Goal: Information Seeking & Learning: Learn about a topic

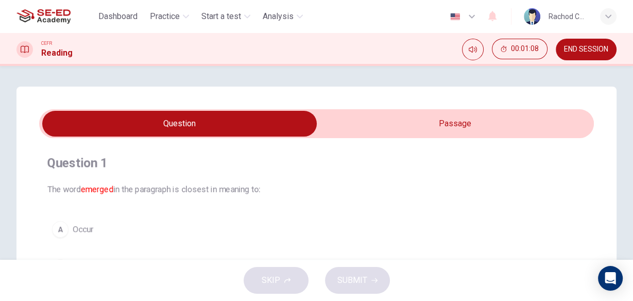
drag, startPoint x: 694, startPoint y: 1, endPoint x: 152, endPoint y: 279, distance: 609.7
click at [152, 279] on div "SKIP SUBMIT" at bounding box center [316, 279] width 633 height 41
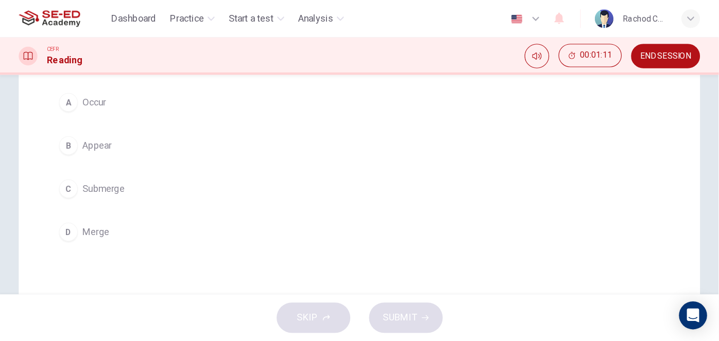
scroll to position [124, 0]
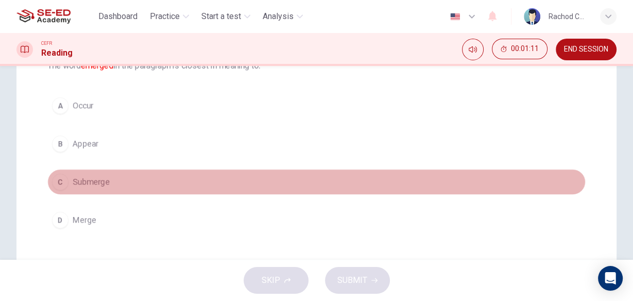
drag, startPoint x: 326, startPoint y: 180, endPoint x: 215, endPoint y: 94, distance: 140.5
click at [111, 152] on div "A Occur B Appear C Submerge D Merge" at bounding box center [316, 163] width 538 height 140
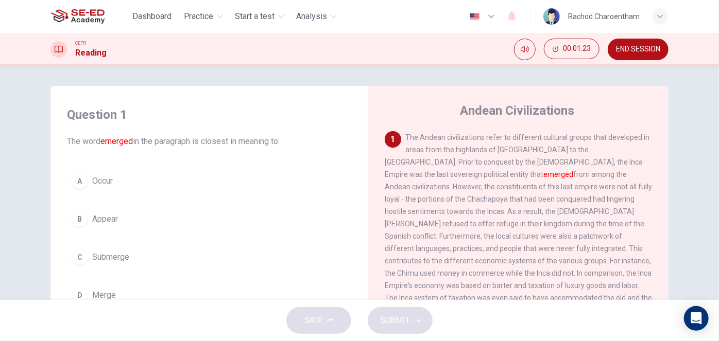
scroll to position [0, 0]
drag, startPoint x: 516, startPoint y: 78, endPoint x: 511, endPoint y: 107, distance: 29.4
click at [516, 88] on div "Question 1 The word emerged in the paragraph is closest in meaning to: A Occur …" at bounding box center [359, 183] width 719 height 234
drag, startPoint x: 511, startPoint y: 110, endPoint x: 501, endPoint y: 128, distance: 20.7
click at [510, 114] on h4 "Andean Civilizations" at bounding box center [517, 111] width 114 height 16
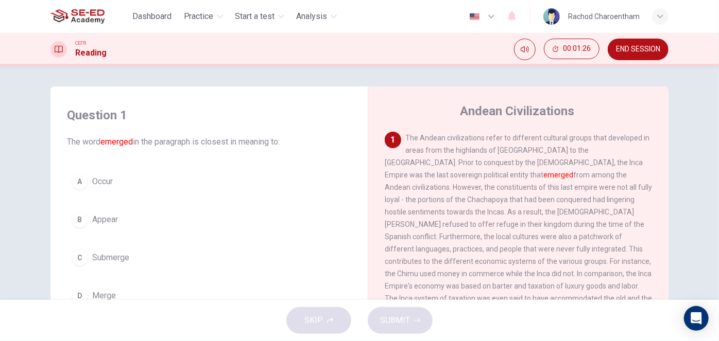
drag, startPoint x: 481, startPoint y: 179, endPoint x: 502, endPoint y: 179, distance: 21.6
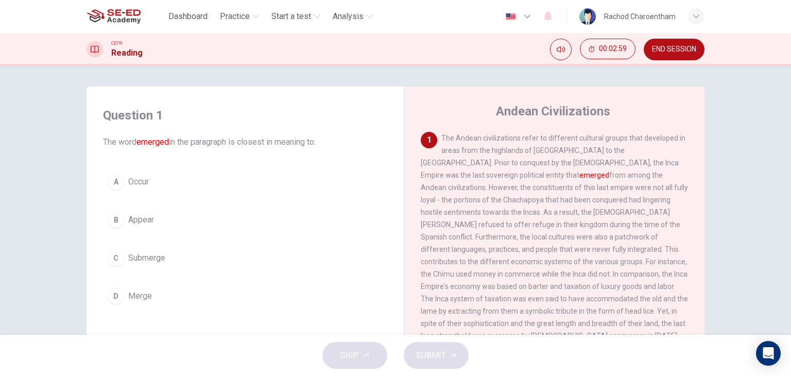
click at [154, 298] on button "D Merge" at bounding box center [245, 296] width 284 height 26
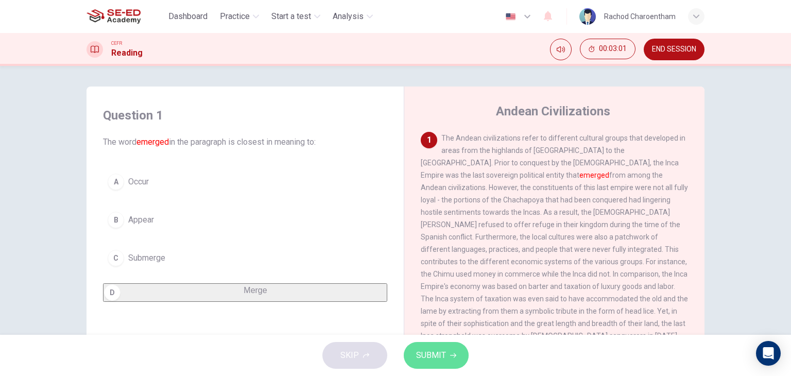
click at [436, 341] on span "SUBMIT" at bounding box center [431, 355] width 30 height 14
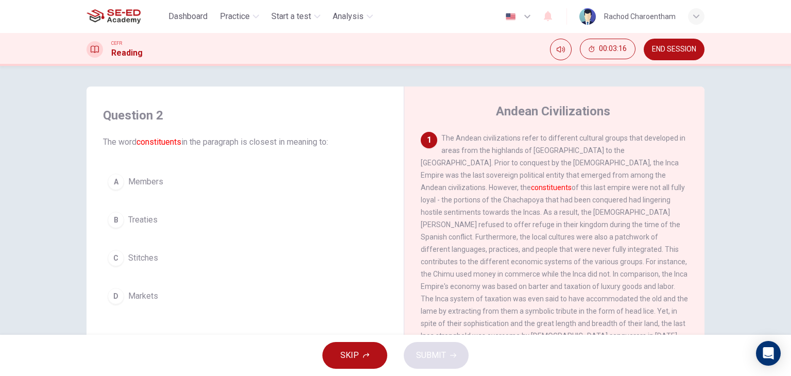
click at [150, 180] on span "Members" at bounding box center [145, 182] width 35 height 12
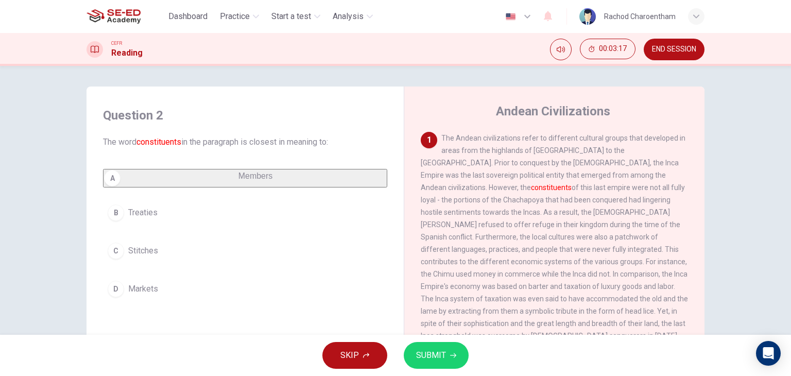
click at [443, 341] on span "SUBMIT" at bounding box center [431, 355] width 30 height 14
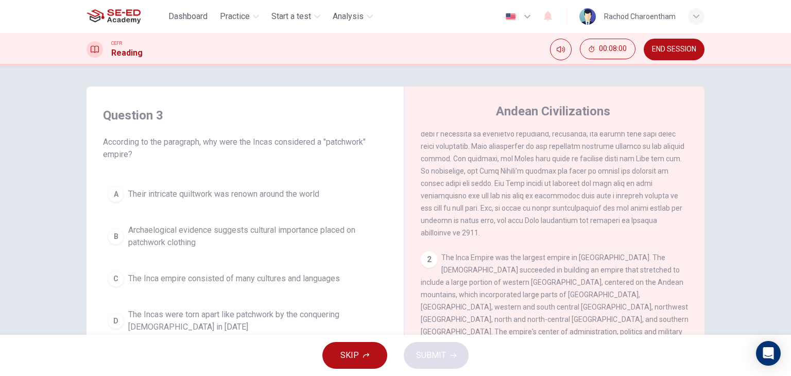
scroll to position [154, 0]
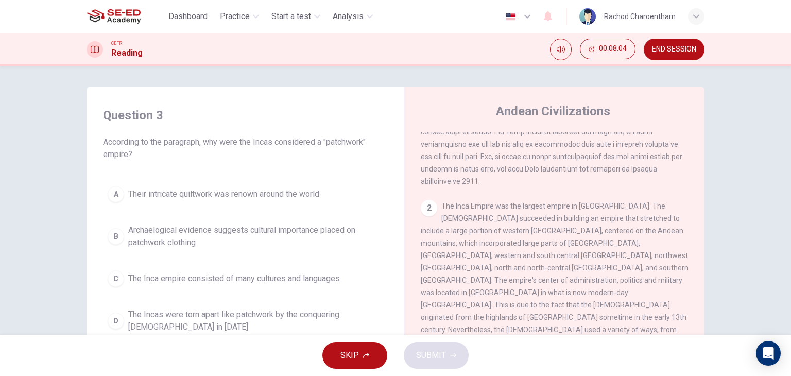
drag, startPoint x: 582, startPoint y: 226, endPoint x: 640, endPoint y: 231, distance: 58.4
click at [640, 231] on div "2 The Inca Empire was the largest empire in Pre-Columbian America. The Incas su…" at bounding box center [555, 280] width 268 height 161
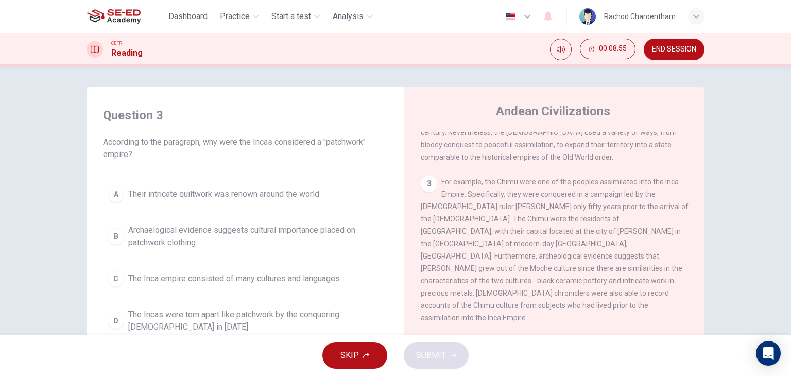
scroll to position [360, 0]
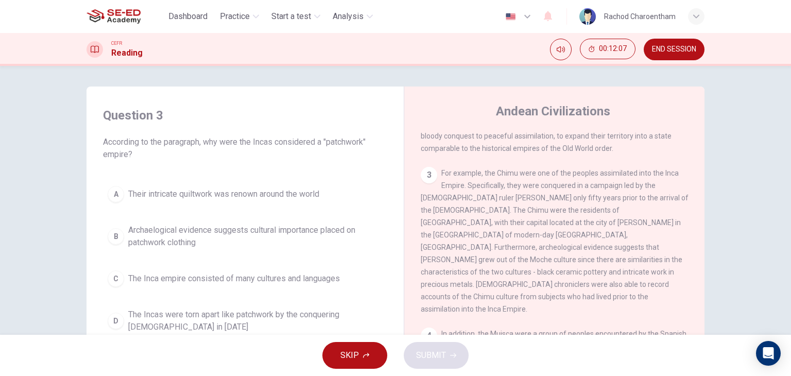
drag, startPoint x: 531, startPoint y: 298, endPoint x: 572, endPoint y: 299, distance: 41.2
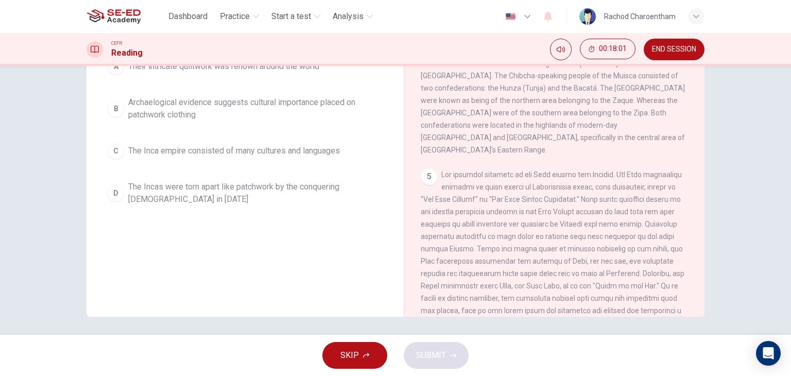
scroll to position [130, 0]
click at [312, 180] on span "The Incas were torn apart like patchwork by the conquering Spanish in 1572" at bounding box center [255, 190] width 254 height 25
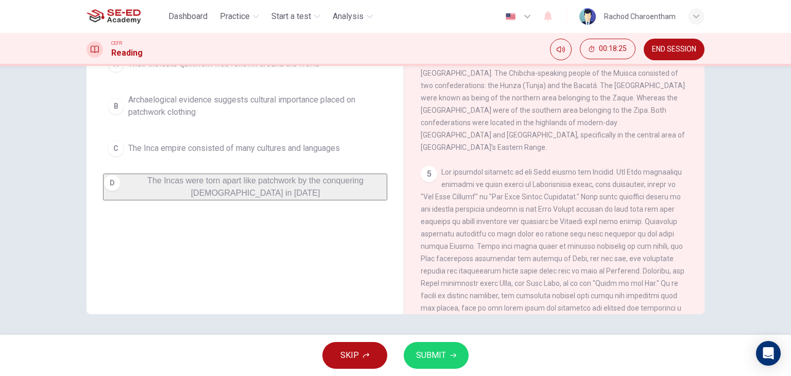
click at [449, 341] on button "SUBMIT" at bounding box center [436, 355] width 65 height 27
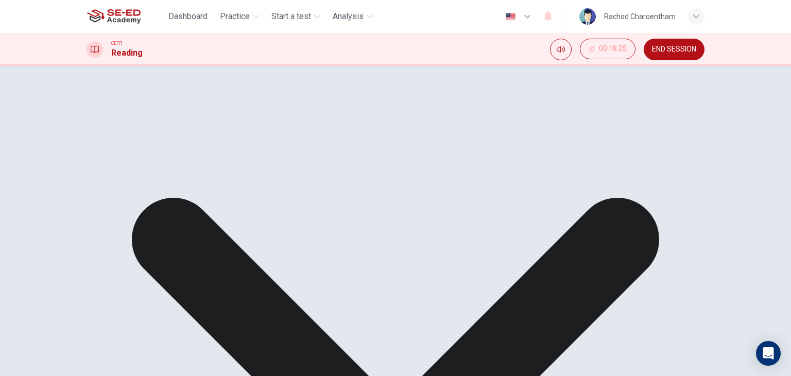
scroll to position [103, 0]
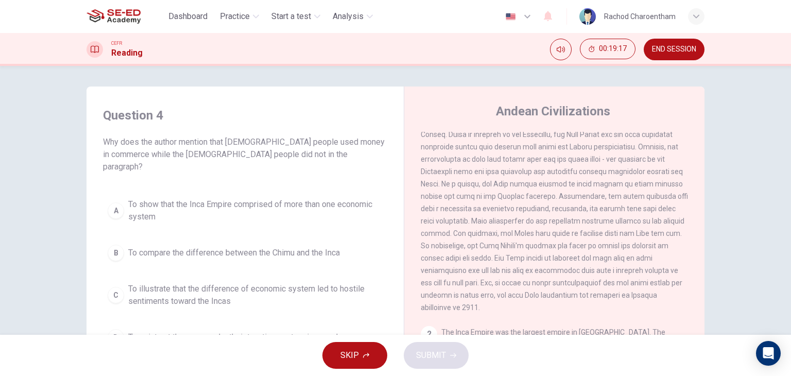
scroll to position [13, 0]
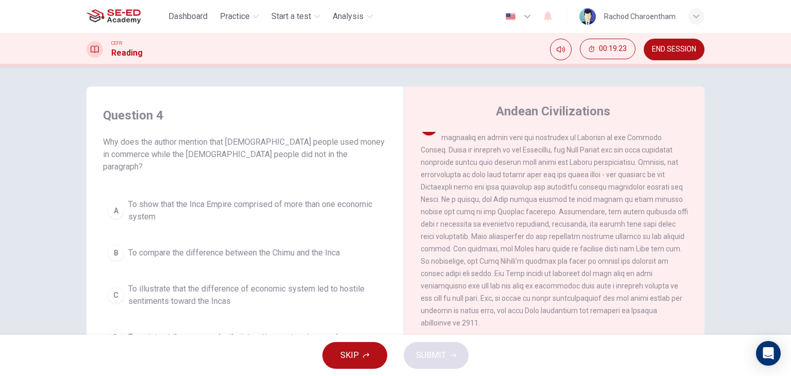
drag, startPoint x: 428, startPoint y: 250, endPoint x: 637, endPoint y: 260, distance: 209.7
click at [637, 260] on div "1" at bounding box center [555, 224] width 268 height 210
click at [262, 283] on span "To illustrate that the difference of economic system led to hostile sentiments …" at bounding box center [255, 295] width 254 height 25
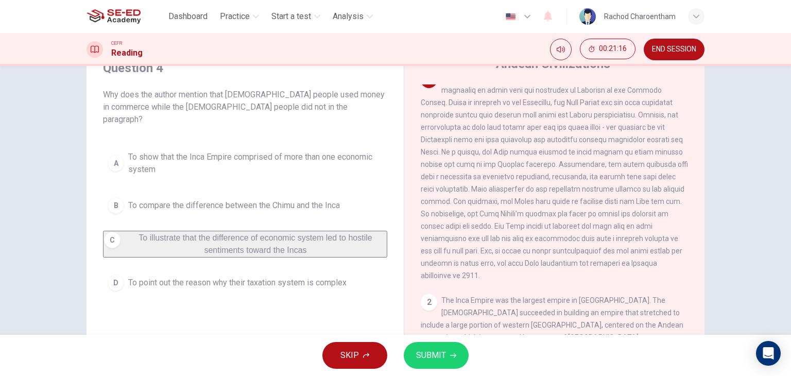
scroll to position [51, 0]
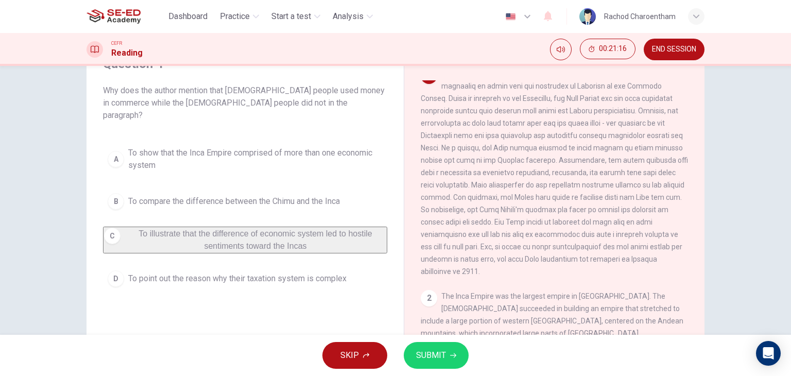
click at [429, 341] on span "SUBMIT" at bounding box center [431, 355] width 30 height 14
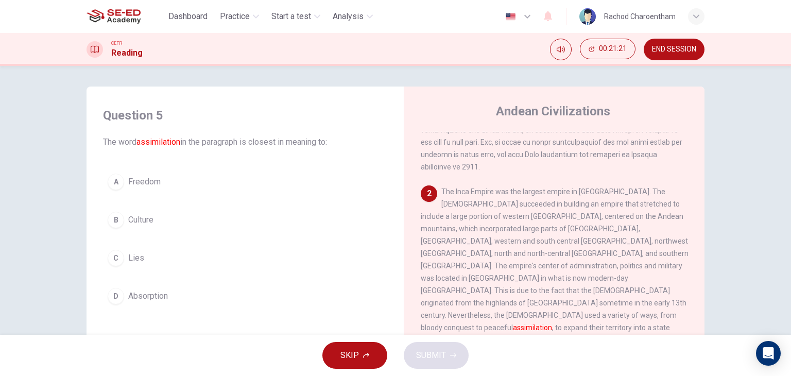
scroll to position [167, 0]
click at [288, 190] on button "A Freedom" at bounding box center [245, 182] width 284 height 26
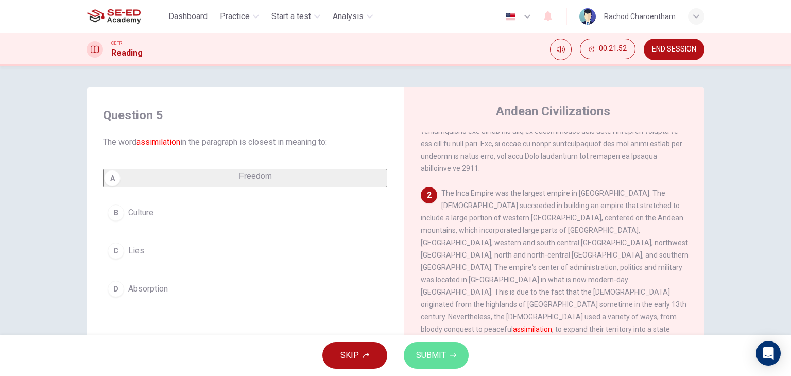
click at [439, 341] on span "SUBMIT" at bounding box center [431, 355] width 30 height 14
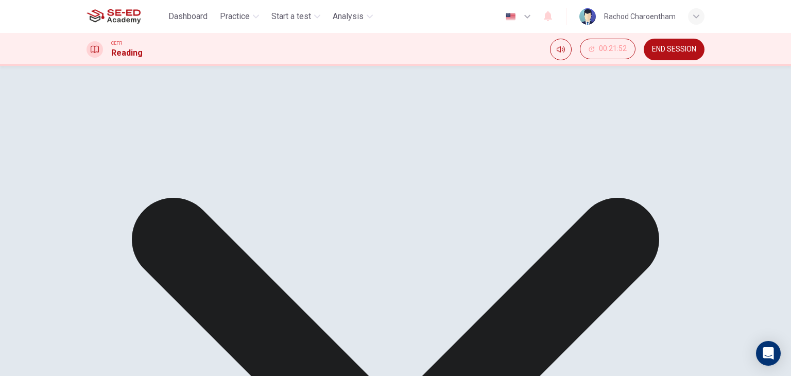
scroll to position [270, 0]
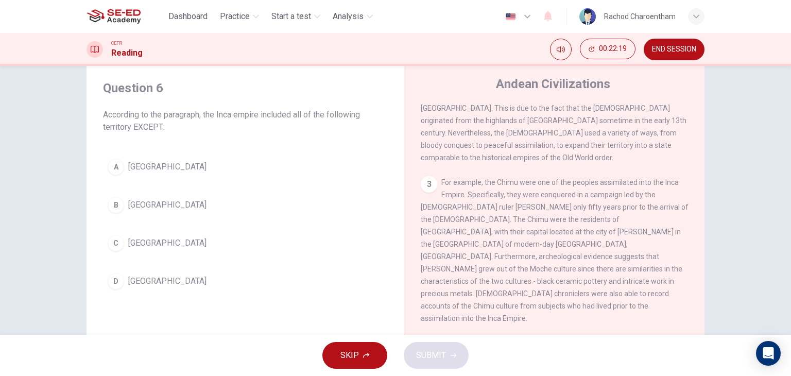
scroll to position [322, 0]
click at [123, 202] on button "B Brazil" at bounding box center [245, 205] width 284 height 26
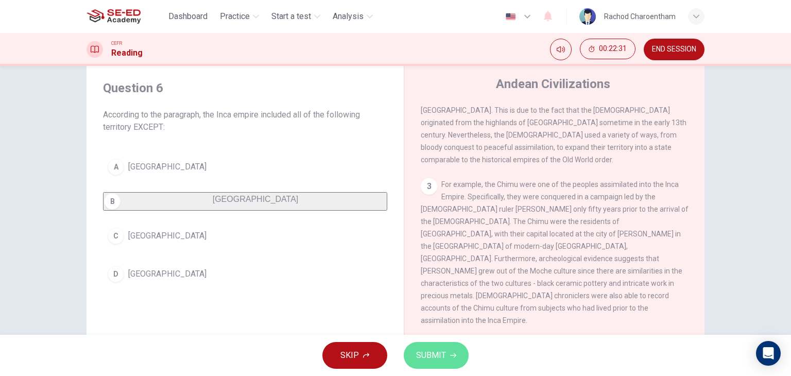
click at [443, 341] on span "SUBMIT" at bounding box center [431, 355] width 30 height 14
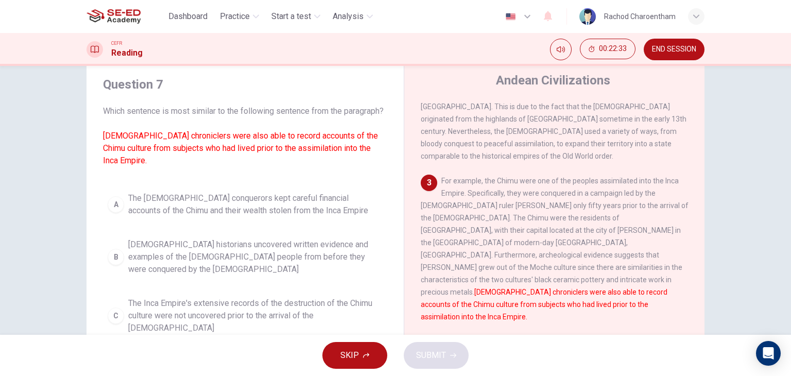
scroll to position [27, 0]
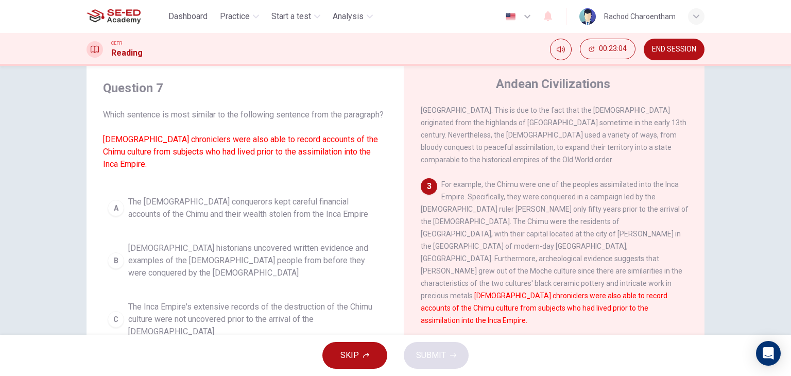
drag, startPoint x: 131, startPoint y: 152, endPoint x: 186, endPoint y: 150, distance: 55.1
click at [186, 150] on font "Spanish chroniclers were also able to record accounts of the Chimu culture from…" at bounding box center [240, 151] width 275 height 34
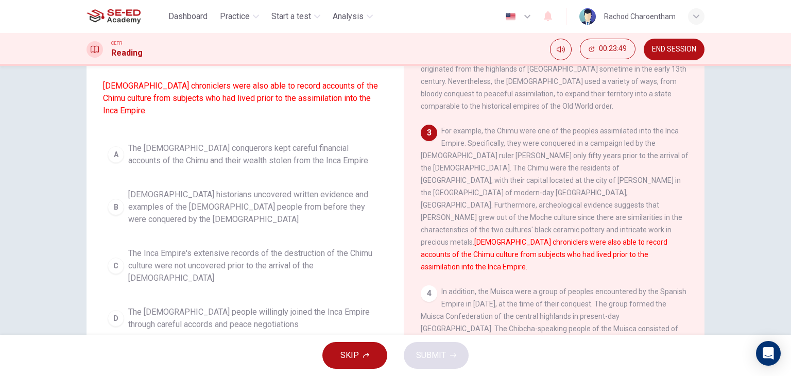
scroll to position [79, 0]
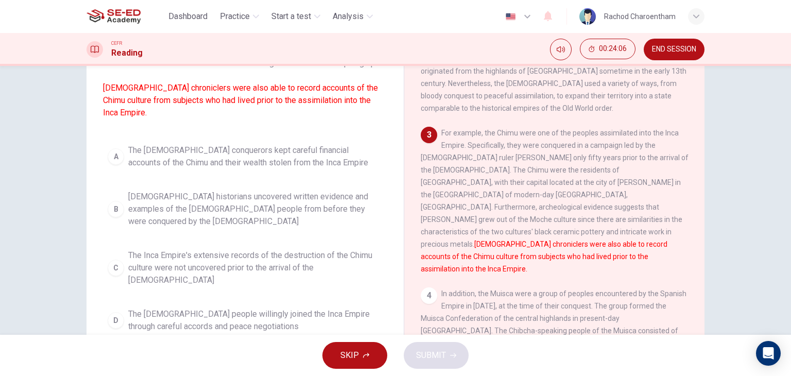
click at [271, 207] on span "Spanish historians uncovered written evidence and examples of the Chimu people …" at bounding box center [255, 208] width 254 height 37
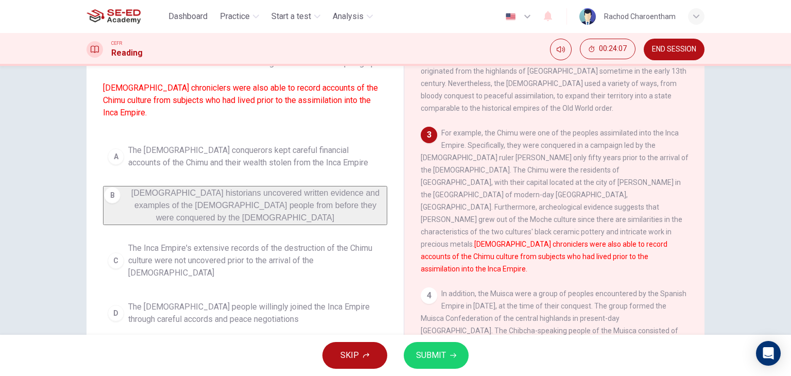
click at [434, 341] on span "SUBMIT" at bounding box center [431, 355] width 30 height 14
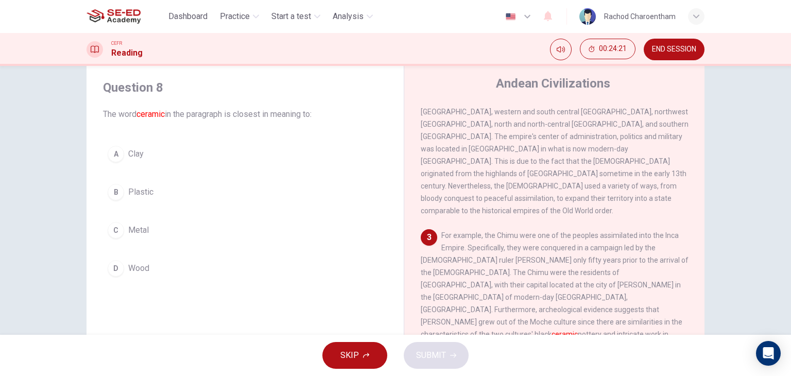
scroll to position [27, 0]
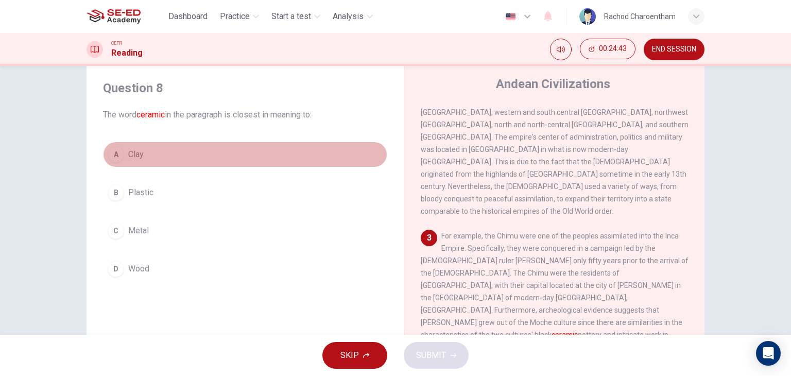
click at [138, 158] on span "Clay" at bounding box center [135, 154] width 15 height 12
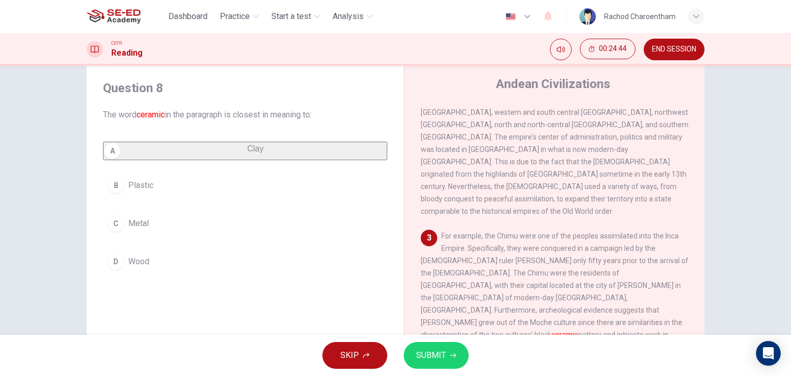
click at [427, 341] on div "SKIP SUBMIT" at bounding box center [395, 355] width 791 height 41
click at [431, 341] on span "SUBMIT" at bounding box center [431, 355] width 30 height 14
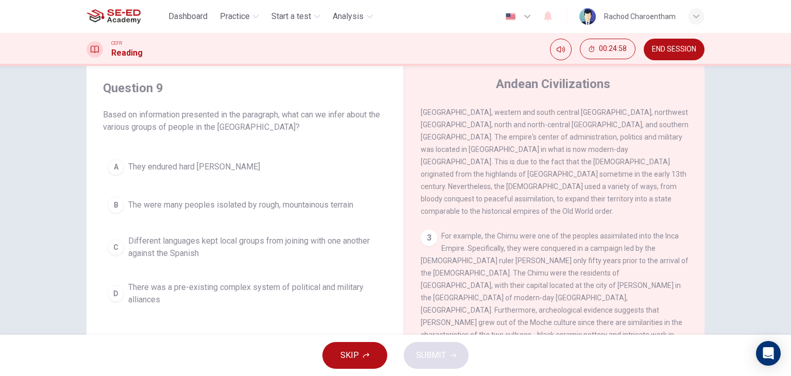
drag, startPoint x: 140, startPoint y: 112, endPoint x: 225, endPoint y: 122, distance: 86.0
click at [225, 122] on span "Based on information presented in the paragraph, what can we infer about the va…" at bounding box center [245, 121] width 284 height 25
drag, startPoint x: 196, startPoint y: 116, endPoint x: 279, endPoint y: 115, distance: 82.9
click at [279, 115] on span "Based on information presented in the paragraph, what can we infer about the va…" at bounding box center [245, 121] width 284 height 25
drag, startPoint x: 285, startPoint y: 114, endPoint x: 368, endPoint y: 119, distance: 83.0
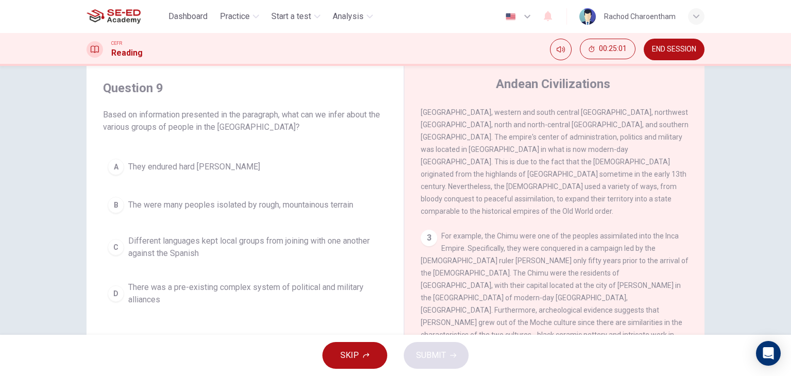
click at [373, 117] on span "Based on information presented in the paragraph, what can we infer about the va…" at bounding box center [245, 121] width 284 height 25
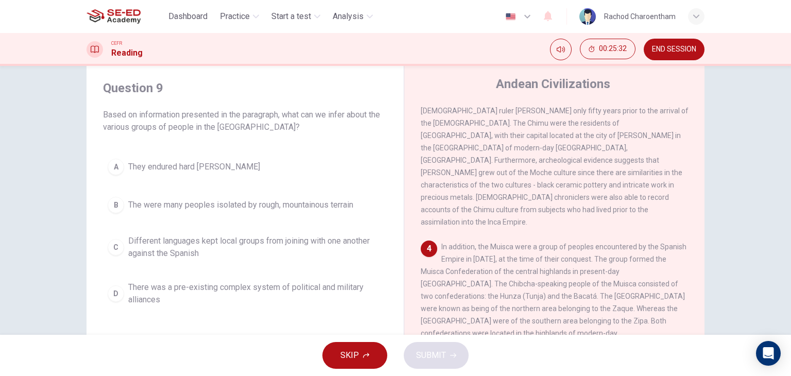
scroll to position [425, 0]
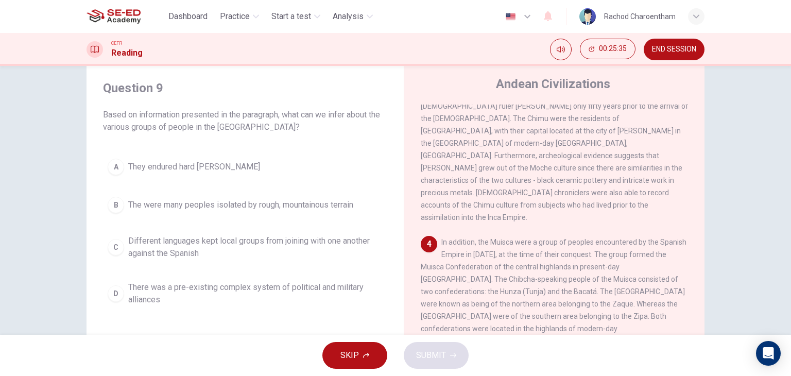
click at [256, 291] on span "There was a pre-existing complex system of political and military alliances" at bounding box center [255, 293] width 254 height 25
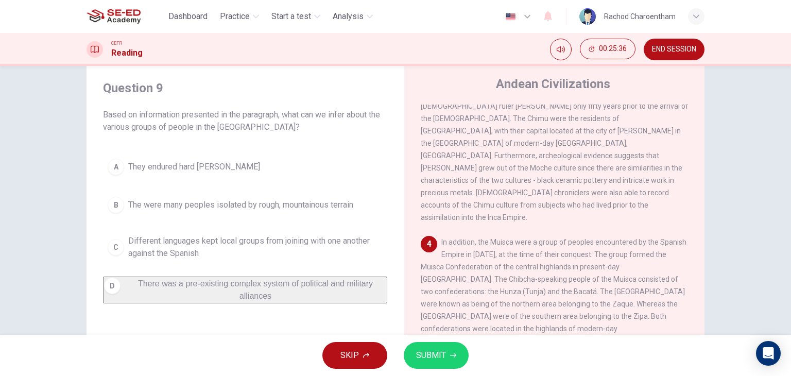
click at [458, 341] on button "SUBMIT" at bounding box center [436, 355] width 65 height 27
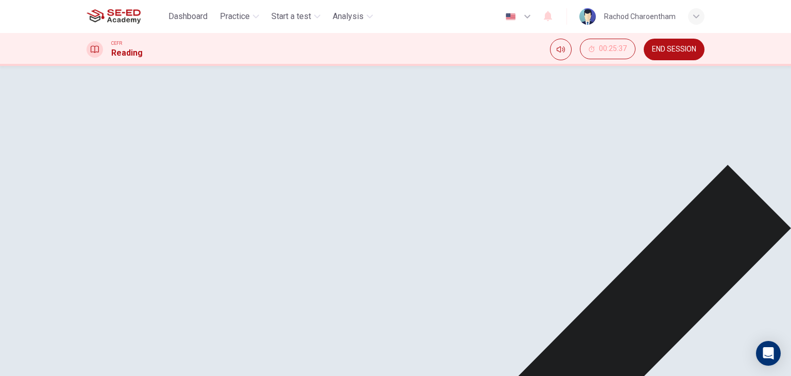
scroll to position [476, 0]
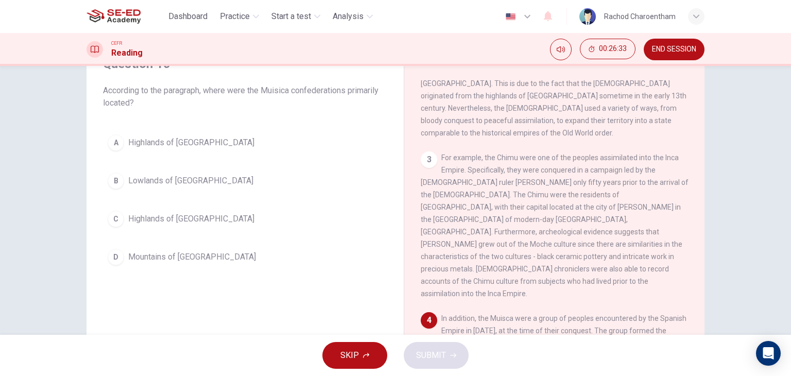
scroll to position [322, 0]
drag, startPoint x: 439, startPoint y: 140, endPoint x: 541, endPoint y: 192, distance: 115.1
click at [541, 192] on div "3 For example, the Chimu were one of the peoples assimilated into the Inca Empi…" at bounding box center [555, 228] width 268 height 148
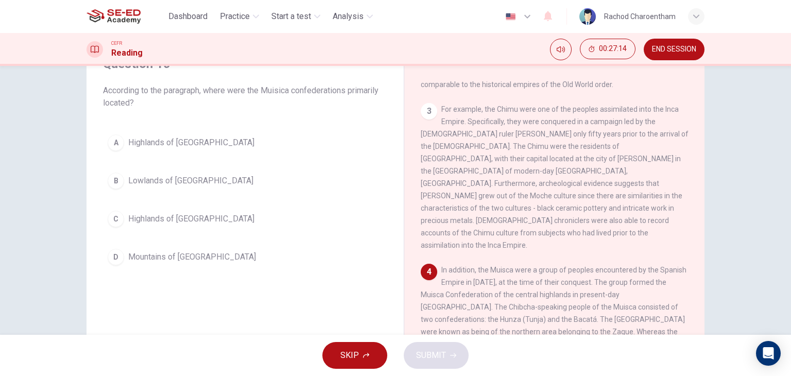
scroll to position [373, 0]
drag, startPoint x: 469, startPoint y: 301, endPoint x: 395, endPoint y: 303, distance: 74.2
click at [450, 315] on span "In addition, the Muisca were a group of peoples encountered by the Spanish Empi…" at bounding box center [554, 324] width 266 height 119
click at [203, 217] on span "Highlands of Colombia" at bounding box center [191, 219] width 126 height 12
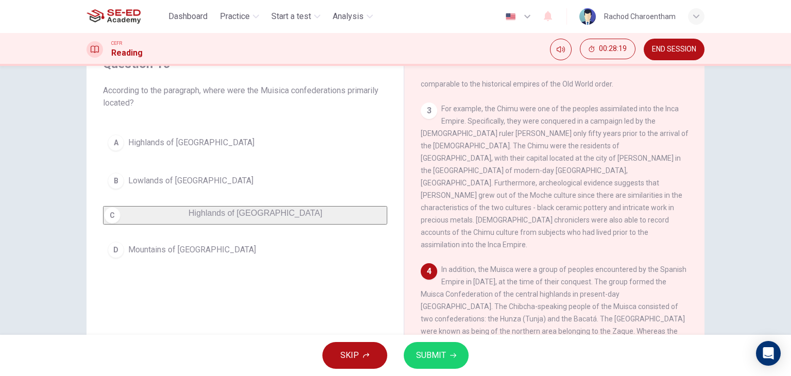
click at [440, 341] on span "SUBMIT" at bounding box center [431, 355] width 30 height 14
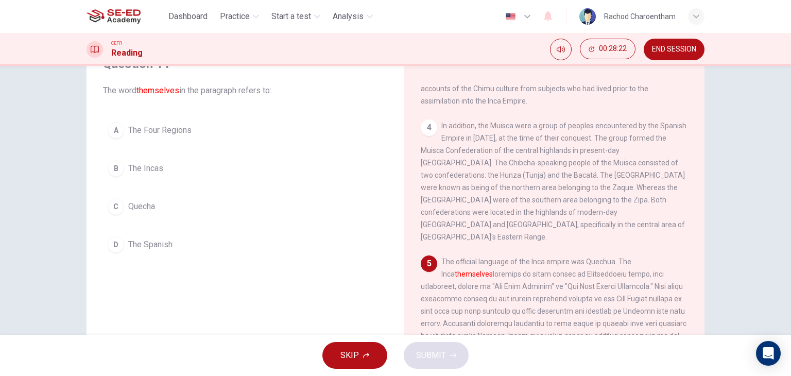
scroll to position [528, 0]
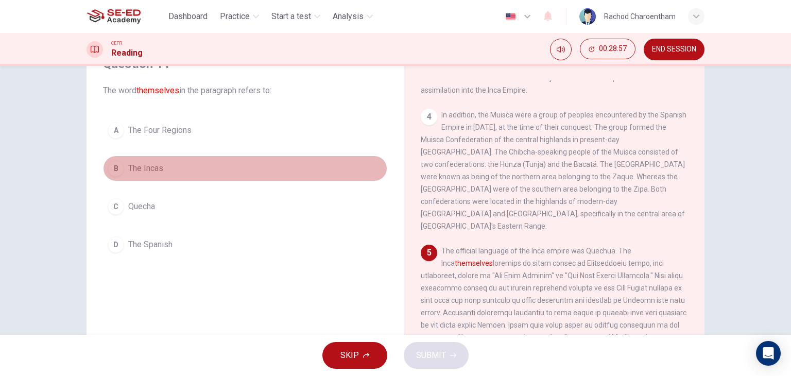
click at [154, 168] on span "The Incas" at bounding box center [145, 168] width 35 height 12
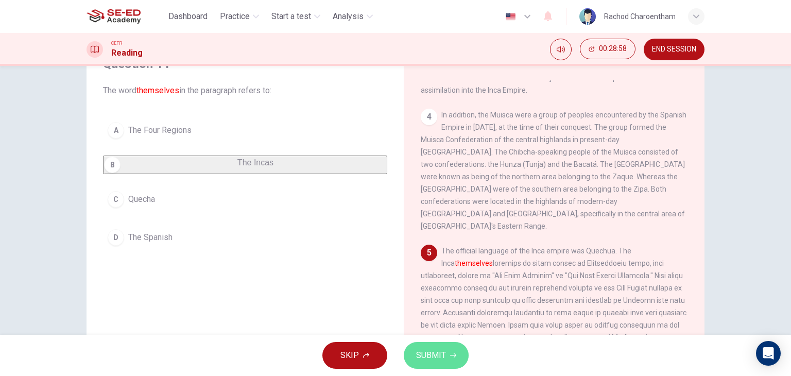
click at [436, 341] on span "SUBMIT" at bounding box center [431, 355] width 30 height 14
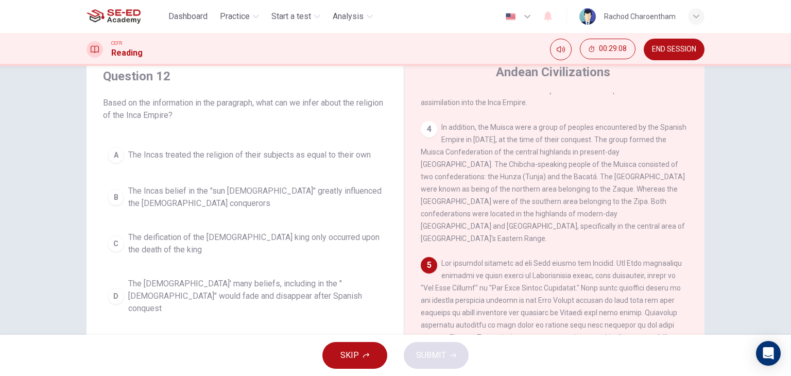
scroll to position [27, 0]
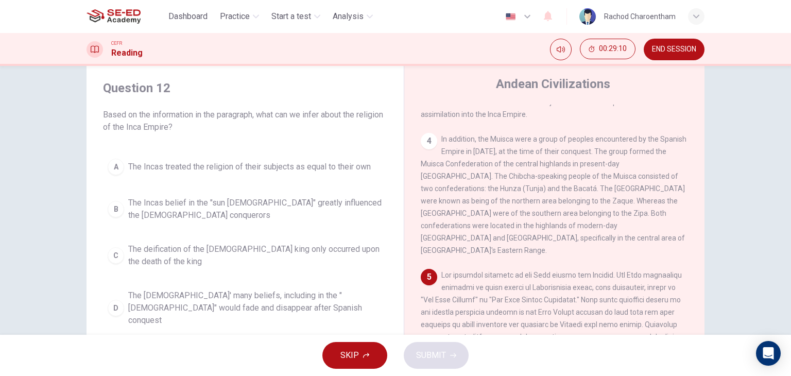
drag, startPoint x: 144, startPoint y: 121, endPoint x: 206, endPoint y: 118, distance: 61.9
click at [206, 118] on span "Based on the information in the paragraph, what can we infer about the religion…" at bounding box center [245, 121] width 284 height 25
click at [196, 300] on span "The Incas' many beliefs, including in the "sun god" would fade and disappear af…" at bounding box center [255, 307] width 254 height 37
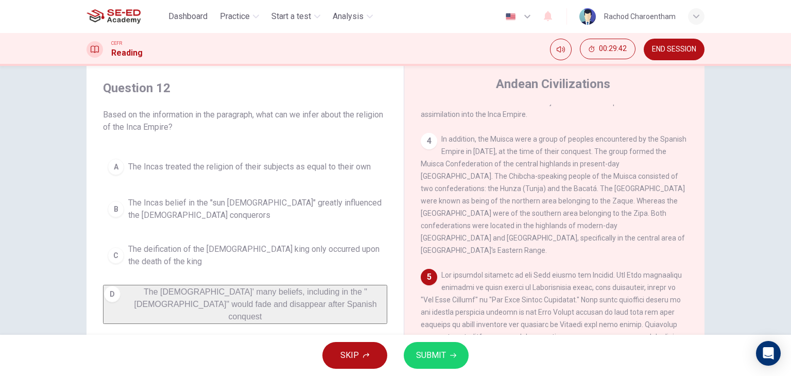
click at [443, 341] on span "SUBMIT" at bounding box center [431, 355] width 30 height 14
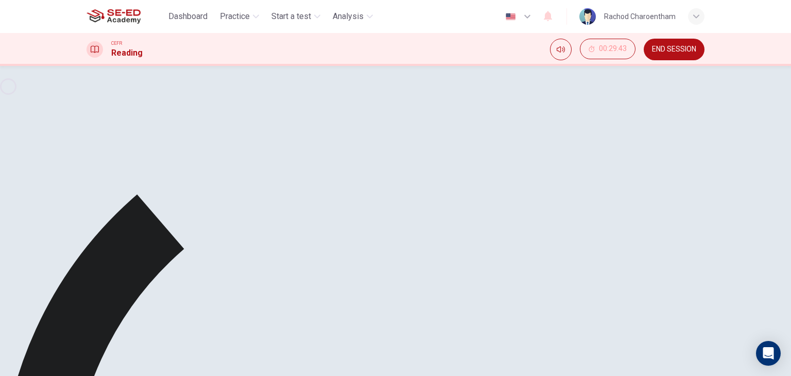
scroll to position [130, 0]
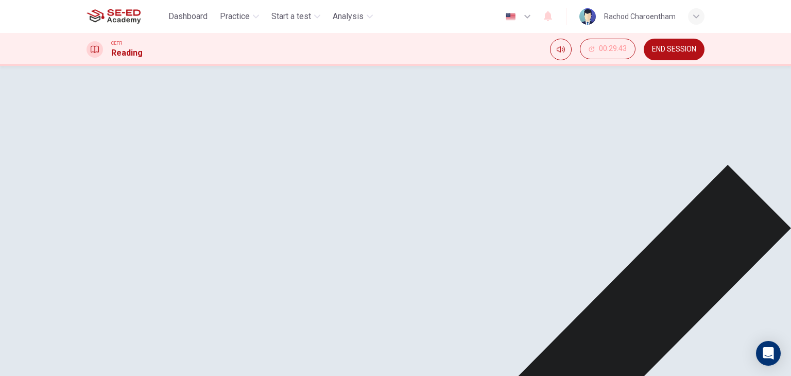
click at [689, 151] on div "1 2 The Inca Empire was the largest empire in Pre-Columbian America. The Incas …" at bounding box center [561, 158] width 281 height 312
drag, startPoint x: 436, startPoint y: 116, endPoint x: 640, endPoint y: 182, distance: 214.2
click at [646, 173] on div "5" at bounding box center [555, 258] width 268 height 185
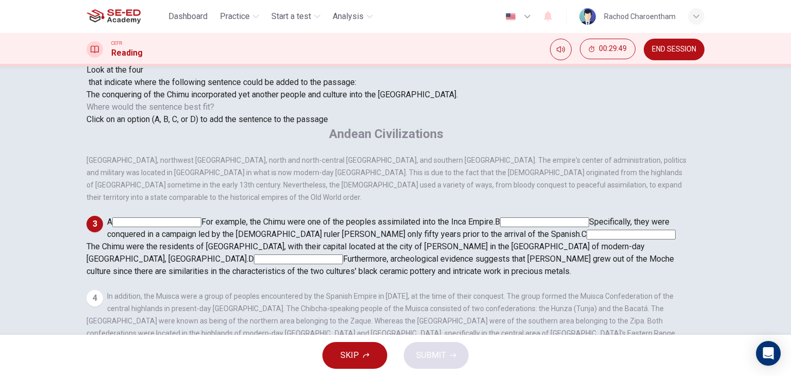
scroll to position [51, 0]
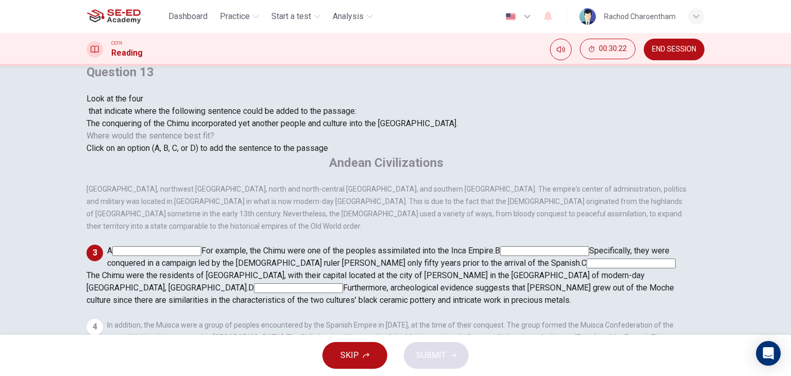
click at [201, 246] on input at bounding box center [156, 251] width 89 height 10
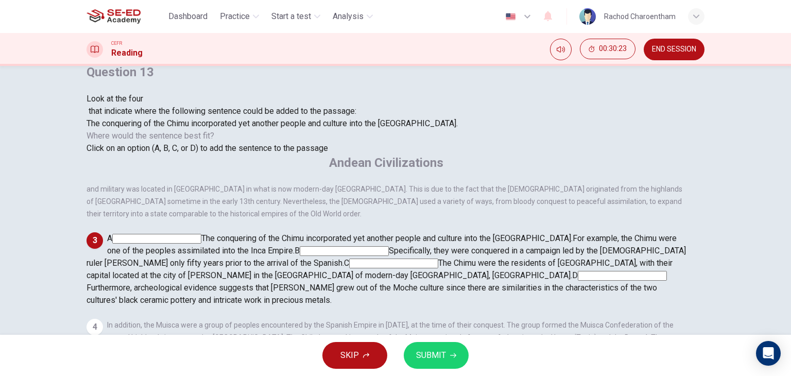
click at [461, 341] on button "SUBMIT" at bounding box center [436, 355] width 65 height 27
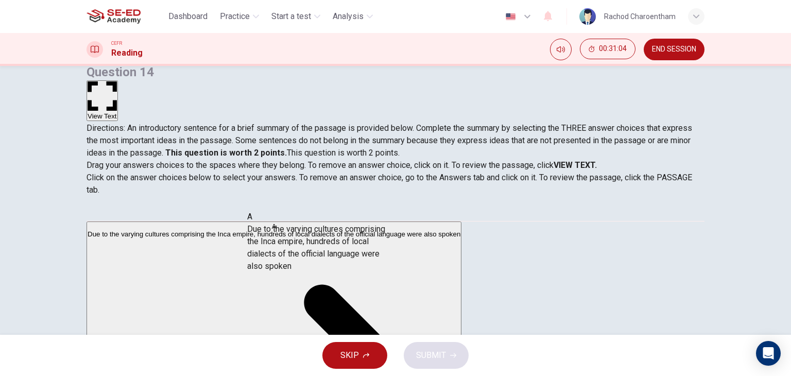
drag, startPoint x: 192, startPoint y: 248, endPoint x: 339, endPoint y: 246, distance: 147.8
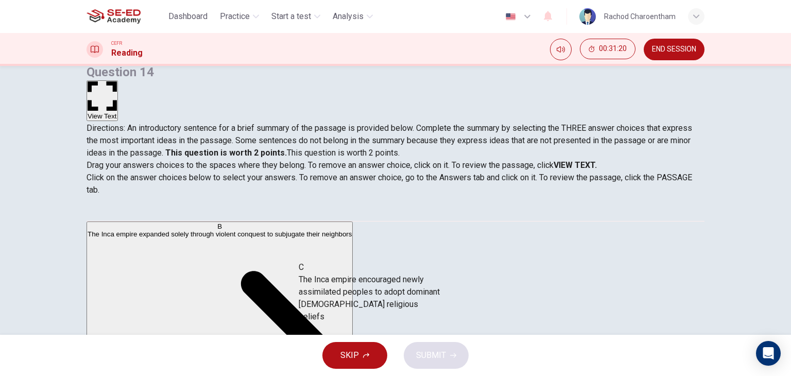
drag, startPoint x: 217, startPoint y: 267, endPoint x: 415, endPoint y: 304, distance: 201.6
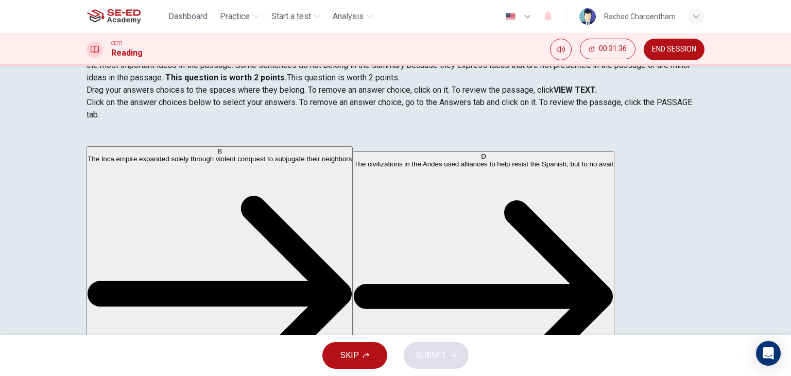
scroll to position [130, 0]
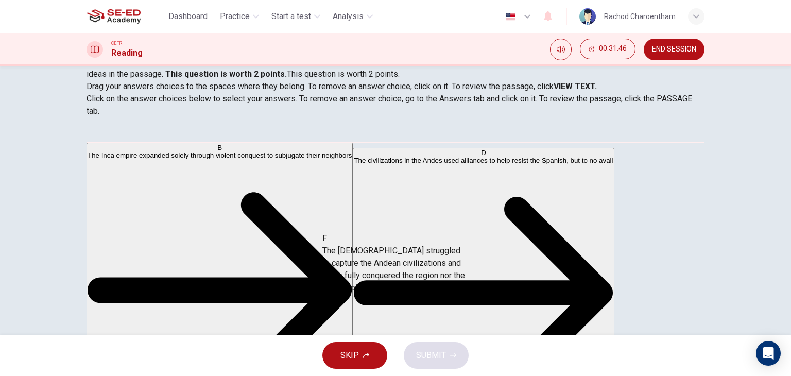
drag, startPoint x: 199, startPoint y: 258, endPoint x: 424, endPoint y: 275, distance: 226.1
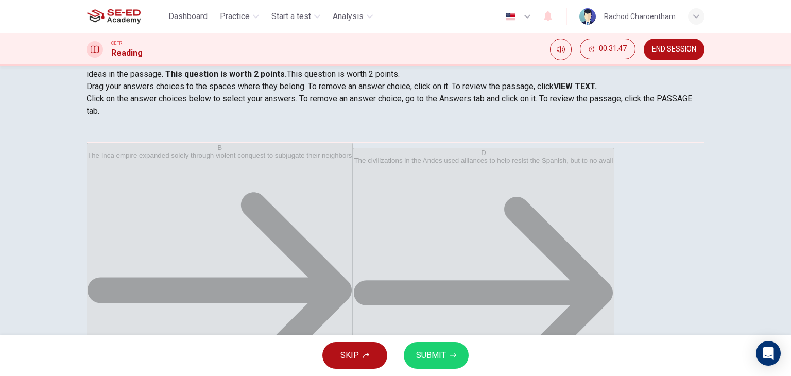
scroll to position [19, 0]
click at [431, 341] on span "SUBMIT" at bounding box center [431, 355] width 30 height 14
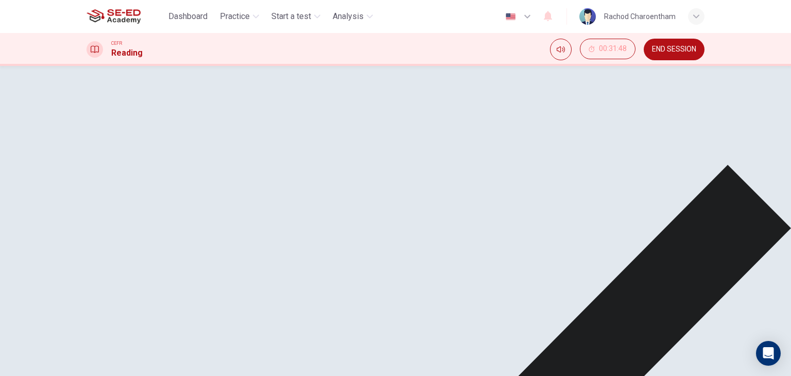
scroll to position [0, 0]
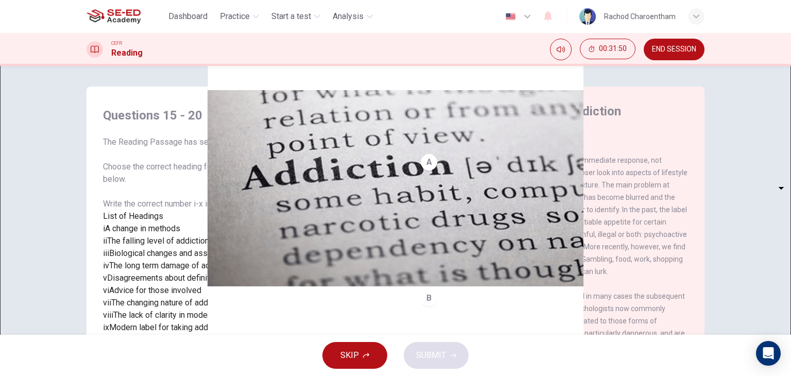
click at [673, 51] on span "END SESSION" at bounding box center [674, 49] width 44 height 8
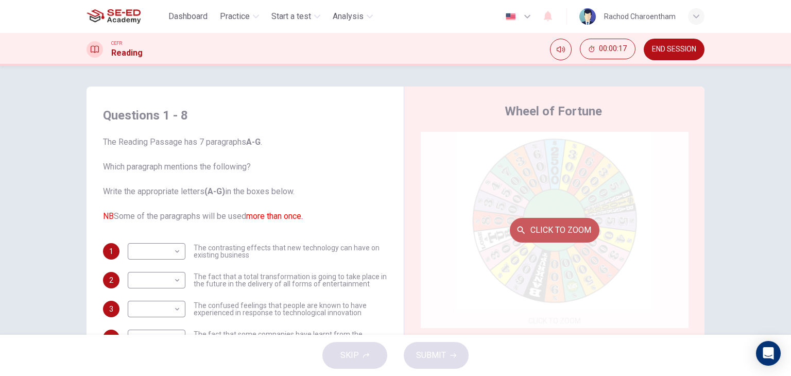
click at [539, 239] on button "Click to Zoom" at bounding box center [555, 230] width 90 height 25
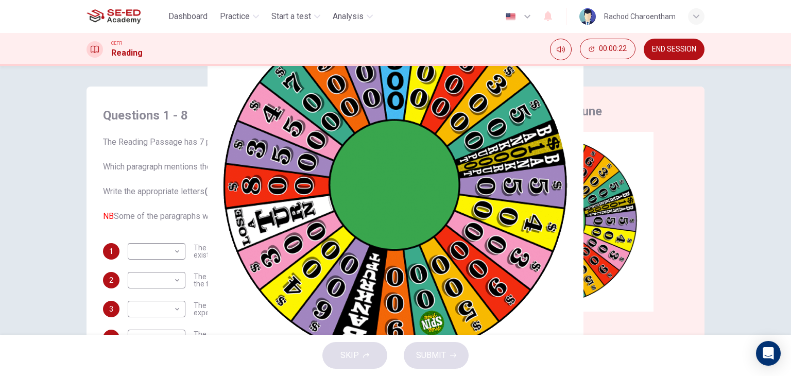
click at [64, 375] on button "button" at bounding box center [63, 382] width 2 height 10
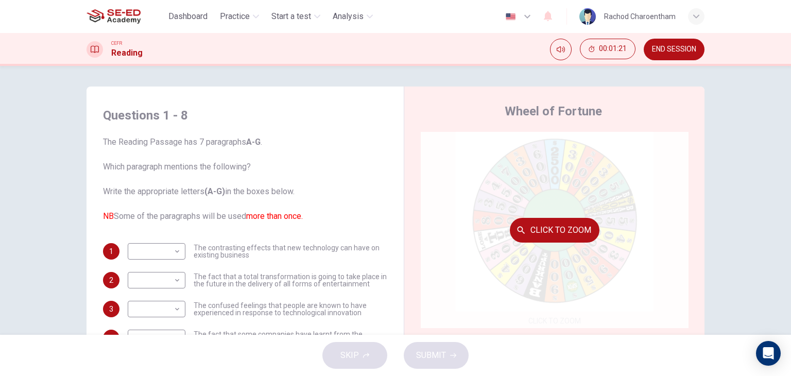
click at [532, 229] on button "Click to Zoom" at bounding box center [555, 230] width 90 height 25
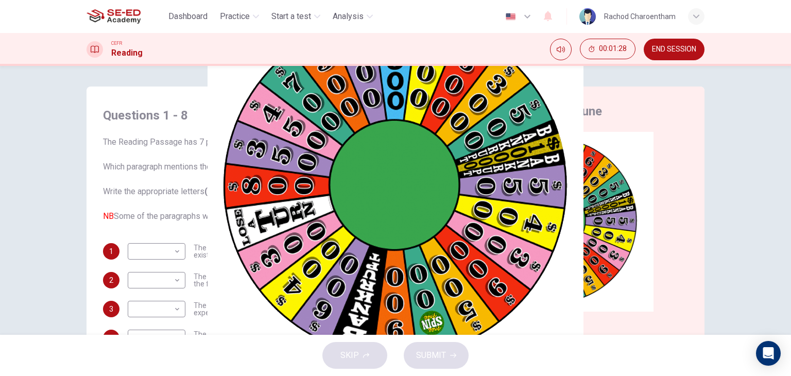
click at [393, 216] on img at bounding box center [395, 188] width 791 height 376
click at [64, 375] on button "button" at bounding box center [63, 382] width 2 height 10
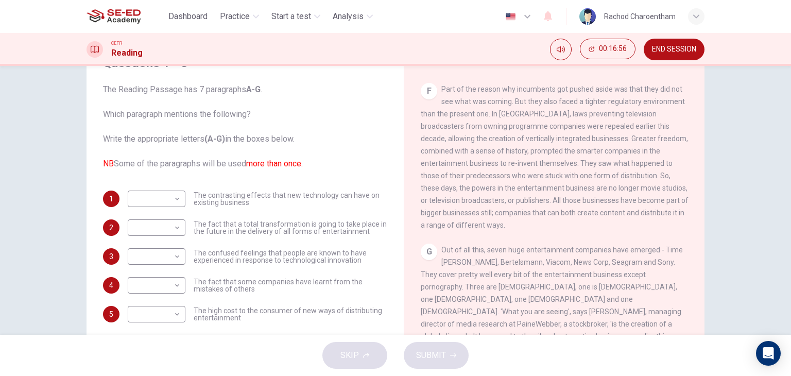
scroll to position [130, 0]
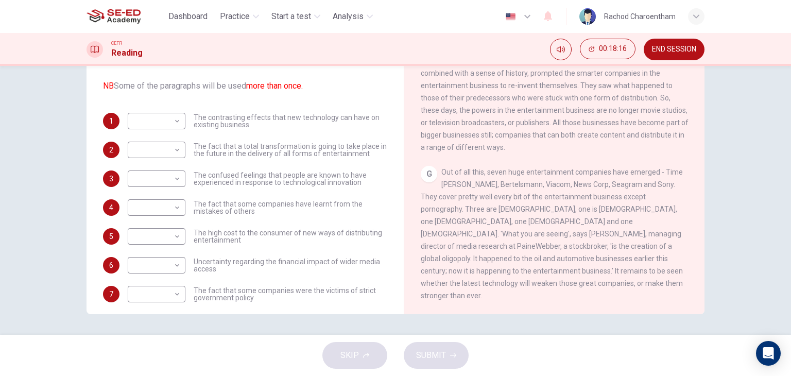
drag, startPoint x: 488, startPoint y: 180, endPoint x: 643, endPoint y: 177, distance: 155.0
click at [643, 177] on span "Out of all this, seven huge entertainment companies have emerged - Time [PERSON…" at bounding box center [552, 234] width 262 height 132
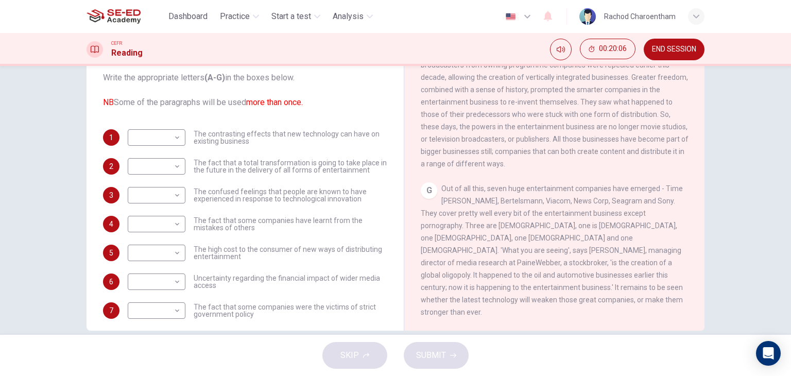
scroll to position [79, 0]
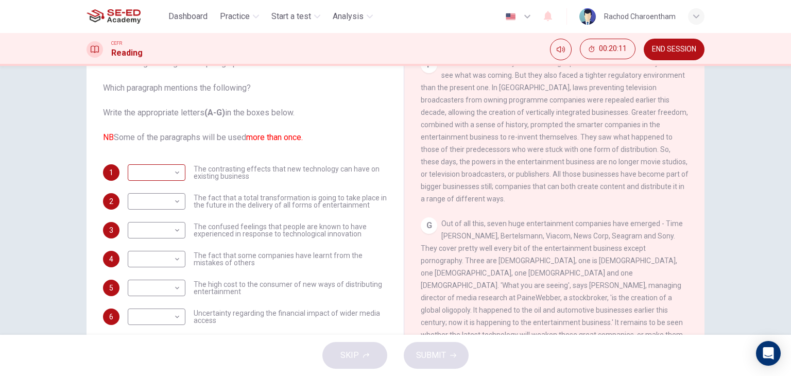
click at [157, 165] on body "This site uses cookies, as explained in our Privacy Policy . If you agree to th…" at bounding box center [395, 188] width 791 height 376
click at [157, 375] on div at bounding box center [395, 376] width 791 height 0
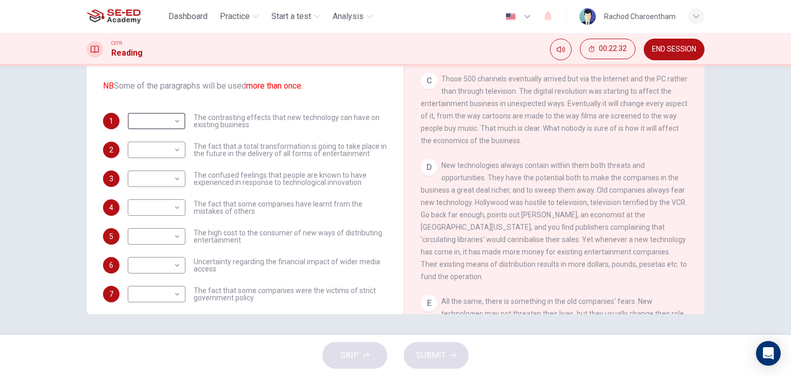
scroll to position [37, 0]
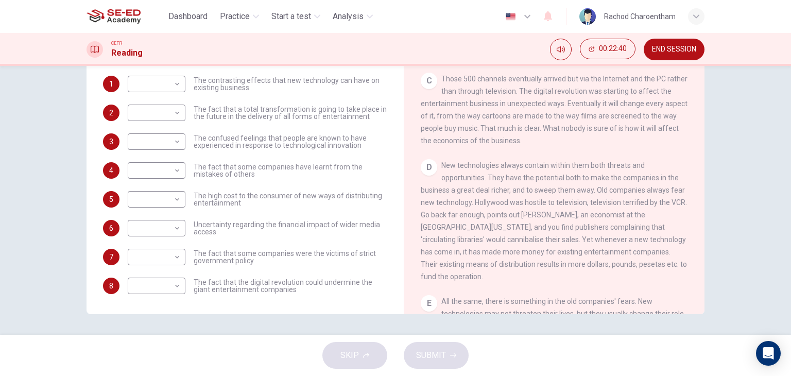
drag, startPoint x: 365, startPoint y: 228, endPoint x: 358, endPoint y: 225, distance: 7.7
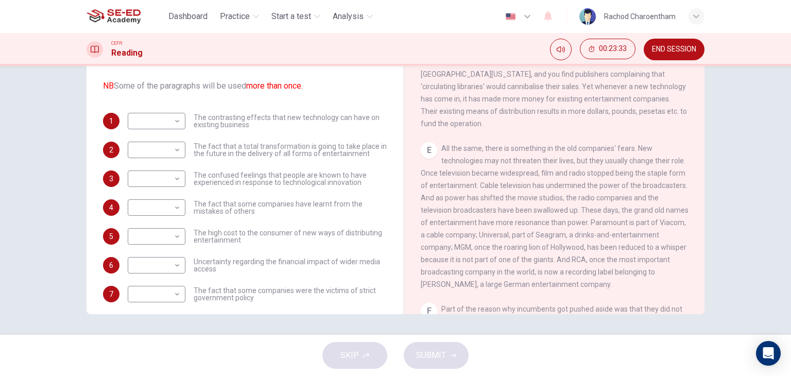
scroll to position [473, 0]
drag, startPoint x: 419, startPoint y: 195, endPoint x: 413, endPoint y: 196, distance: 5.8
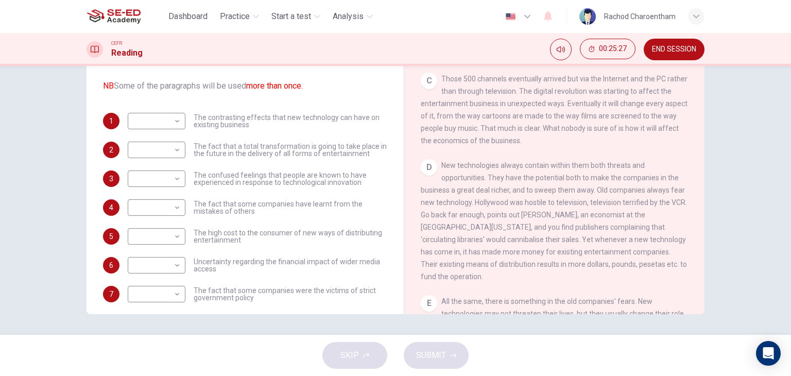
scroll to position [267, 0]
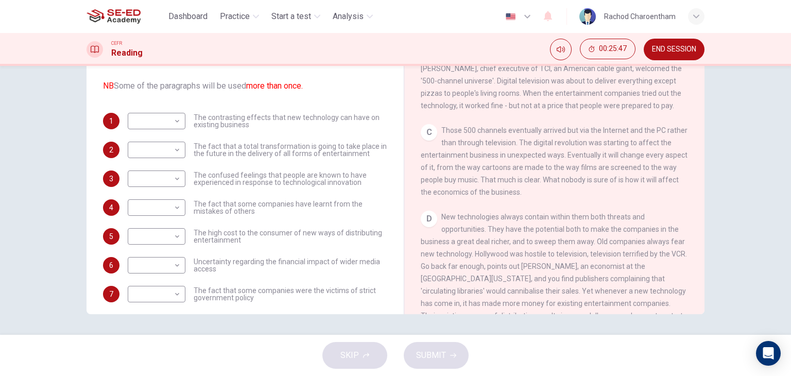
drag, startPoint x: 416, startPoint y: 126, endPoint x: 508, endPoint y: 147, distance: 93.4
click at [508, 147] on div "Wheel of Fortune CLICK TO ZOOM Click to Zoom A Since moving pictures were inven…" at bounding box center [554, 143] width 301 height 374
drag, startPoint x: 502, startPoint y: 150, endPoint x: 485, endPoint y: 152, distance: 16.6
drag, startPoint x: 189, startPoint y: 237, endPoint x: 301, endPoint y: 230, distance: 111.9
click at [297, 233] on div "​ ​ The high cost to the consumer of new ways of distributing entertainment" at bounding box center [257, 236] width 259 height 16
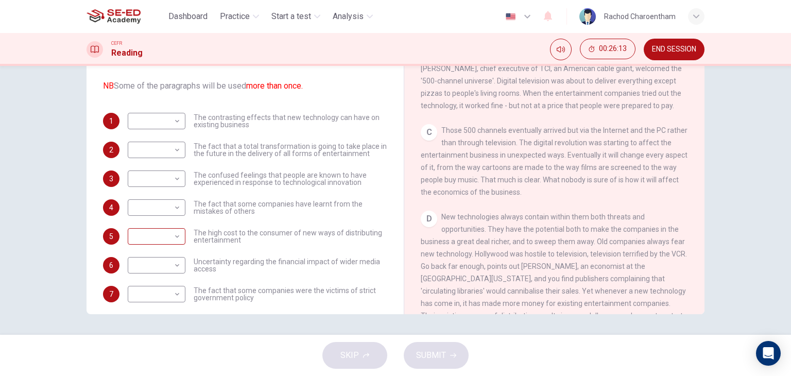
click at [161, 231] on body "This site uses cookies, as explained in our Privacy Policy . If you agree to th…" at bounding box center [395, 188] width 791 height 376
type input "C"
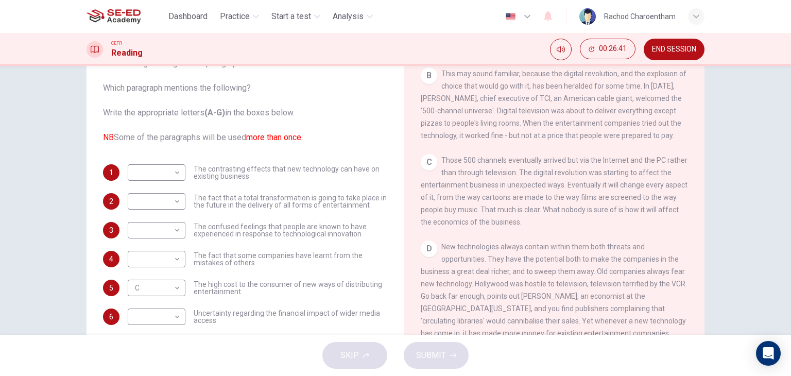
scroll to position [319, 0]
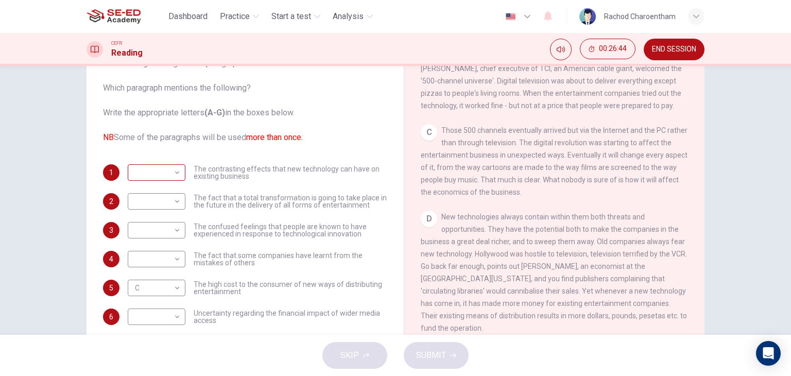
click at [156, 177] on body "This site uses cookies, as explained in our Privacy Policy . If you agree to th…" at bounding box center [395, 188] width 791 height 376
type input "D"
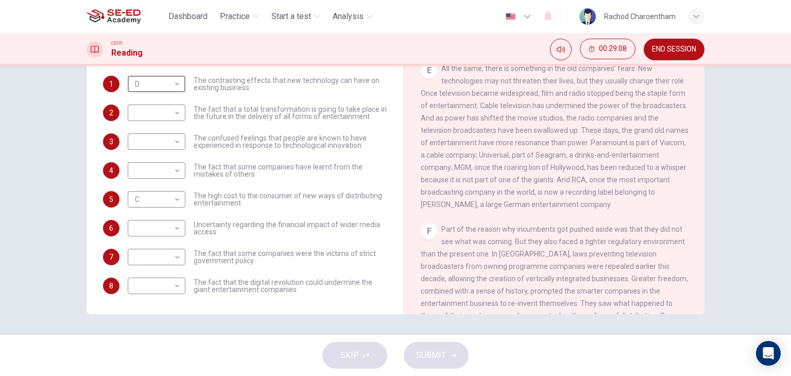
scroll to position [628, 0]
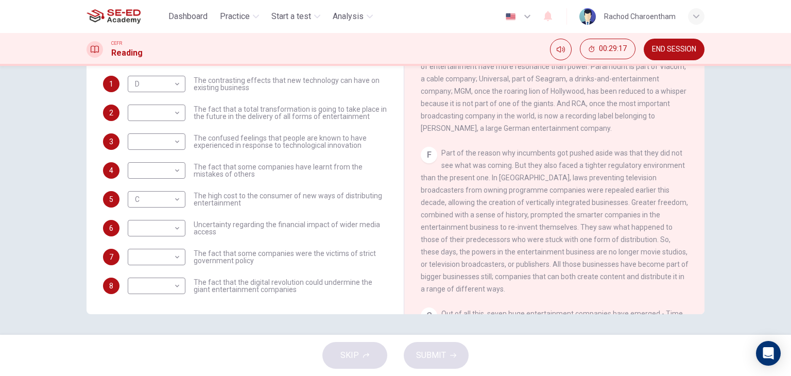
drag, startPoint x: 509, startPoint y: 193, endPoint x: 573, endPoint y: 190, distance: 64.4
click at [573, 190] on span "Part of the reason why incumbents got pushed aside was that they did not see wh…" at bounding box center [555, 221] width 268 height 144
click at [554, 194] on span "Part of the reason why incumbents got pushed aside was that they did not see wh…" at bounding box center [555, 221] width 268 height 144
drag, startPoint x: 525, startPoint y: 194, endPoint x: 612, endPoint y: 192, distance: 86.5
click at [612, 192] on span "Part of the reason why incumbents got pushed aside was that they did not see wh…" at bounding box center [555, 221] width 268 height 144
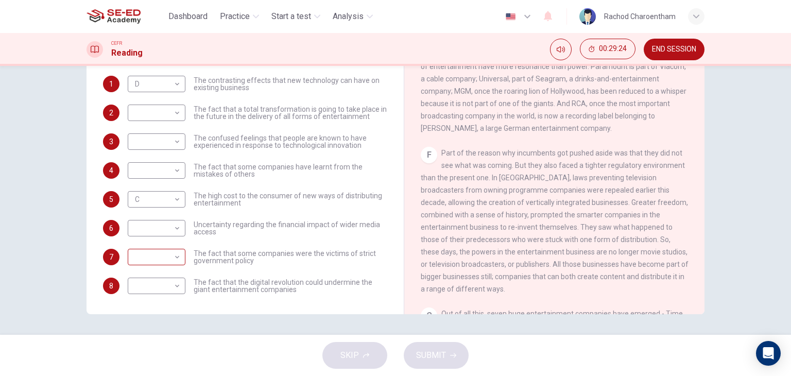
click at [177, 257] on body "This site uses cookies, as explained in our Privacy Policy . If you agree to th…" at bounding box center [395, 188] width 791 height 376
type input "F"
click at [153, 272] on body "This site uses cookies, as explained in our Privacy Policy . If you agree to th…" at bounding box center [395, 188] width 791 height 376
click at [282, 375] on div at bounding box center [395, 376] width 791 height 0
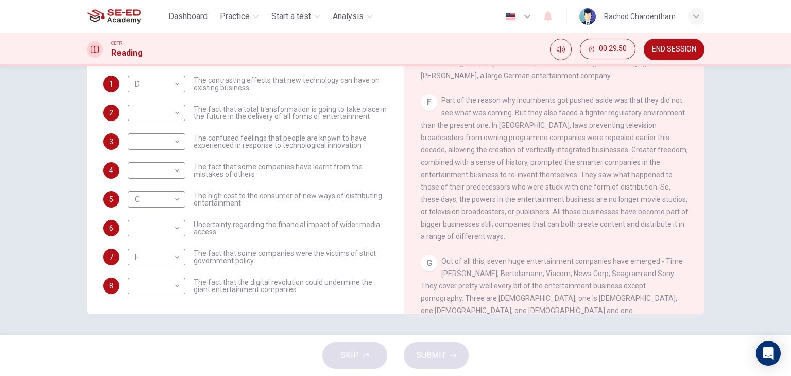
scroll to position [679, 0]
click at [157, 282] on body "This site uses cookies, as explained in our Privacy Policy . If you agree to th…" at bounding box center [395, 188] width 791 height 376
type input "F"
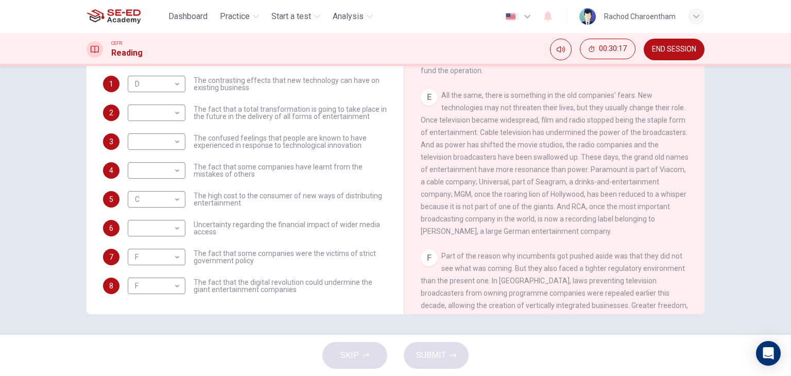
scroll to position [370, 0]
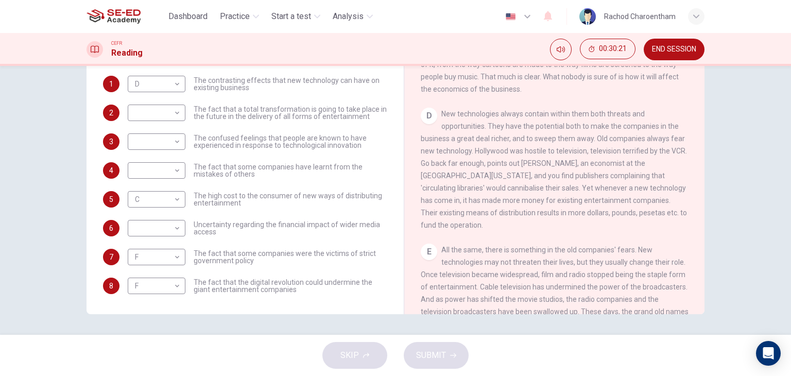
drag, startPoint x: 478, startPoint y: 230, endPoint x: 669, endPoint y: 236, distance: 191.1
click at [669, 231] on div "D New technologies always contain within them both threats and opportunities. T…" at bounding box center [555, 170] width 268 height 124
drag, startPoint x: 448, startPoint y: 126, endPoint x: 422, endPoint y: 137, distance: 28.4
click at [449, 128] on div "D New technologies always contain within them both threats and opportunities. T…" at bounding box center [555, 170] width 268 height 124
click at [155, 231] on body "This site uses cookies, as explained in our Privacy Policy . If you agree to th…" at bounding box center [395, 188] width 791 height 376
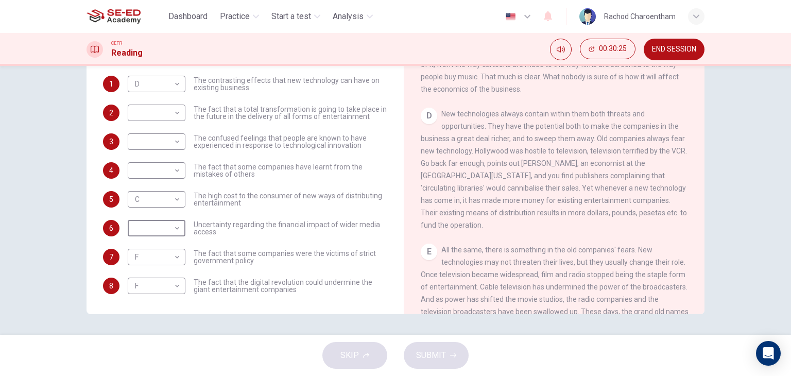
type input "D"
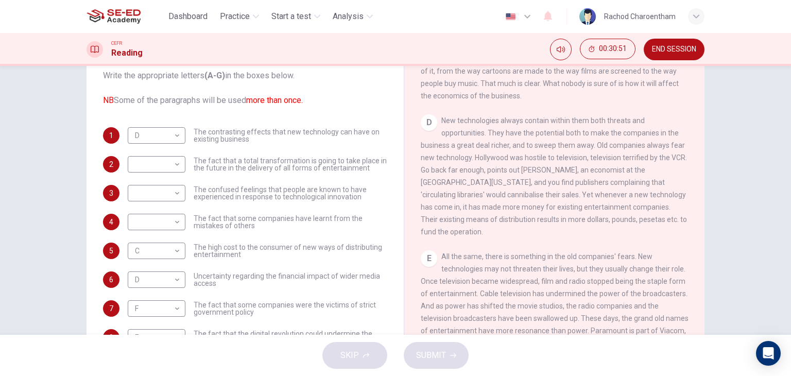
scroll to position [422, 0]
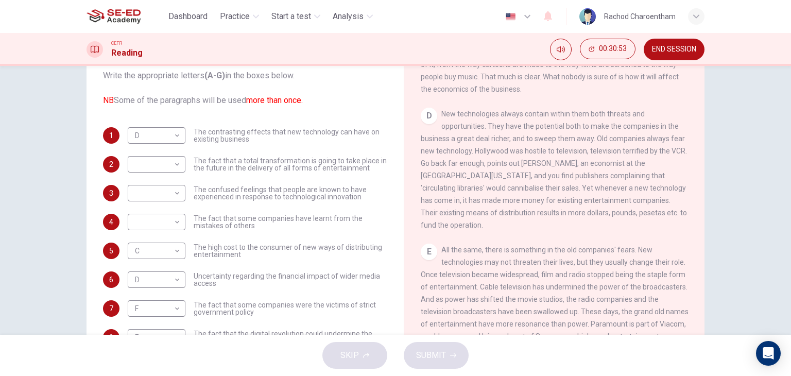
drag, startPoint x: 533, startPoint y: 191, endPoint x: 446, endPoint y: 204, distance: 87.4
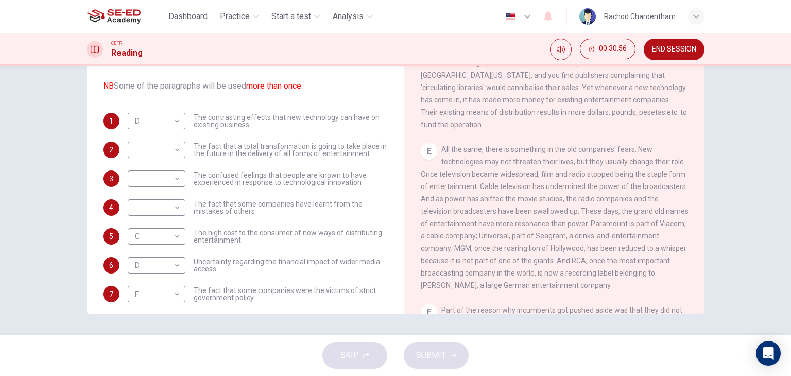
scroll to position [473, 0]
click at [146, 206] on body "This site uses cookies, as explained in our Privacy Policy . If you agree to th…" at bounding box center [395, 188] width 791 height 376
type input "E"
click at [221, 177] on span "The confused feelings that people are known to have experienced in response to …" at bounding box center [291, 178] width 194 height 14
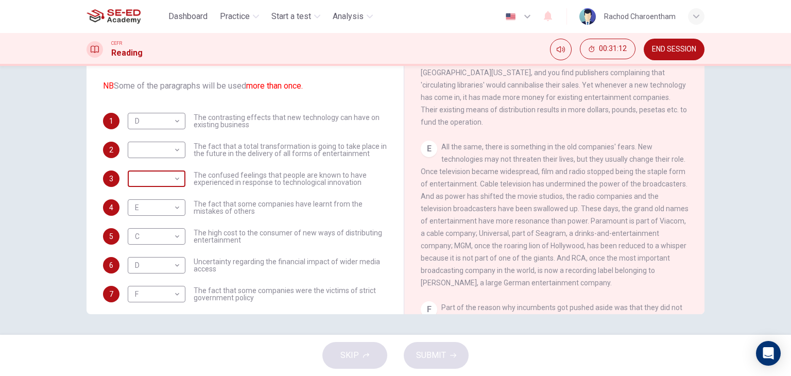
click at [175, 183] on body "This site uses cookies, as explained in our Privacy Policy . If you agree to th…" at bounding box center [395, 188] width 791 height 376
type input "E"
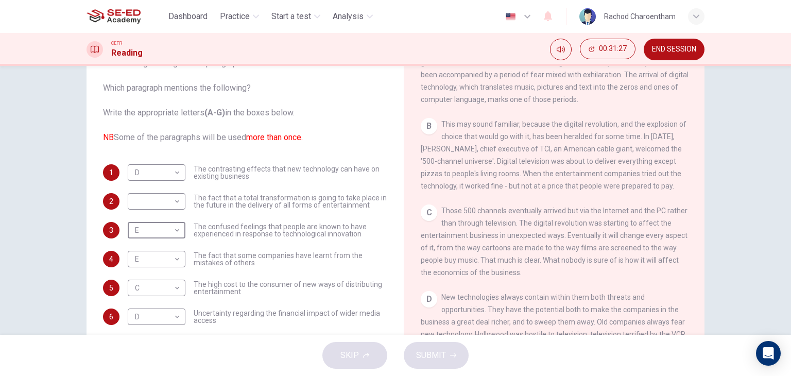
scroll to position [267, 0]
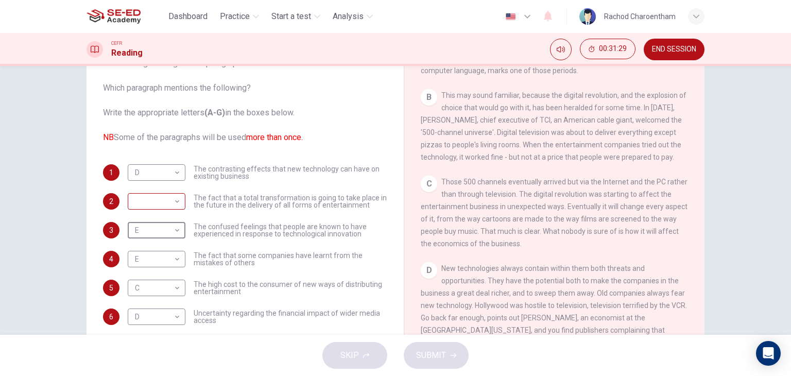
click at [173, 206] on body "This site uses cookies, as explained in our Privacy Policy . If you agree to th…" at bounding box center [395, 188] width 791 height 376
drag, startPoint x: 156, startPoint y: 256, endPoint x: 162, endPoint y: 252, distance: 7.0
type input "C"
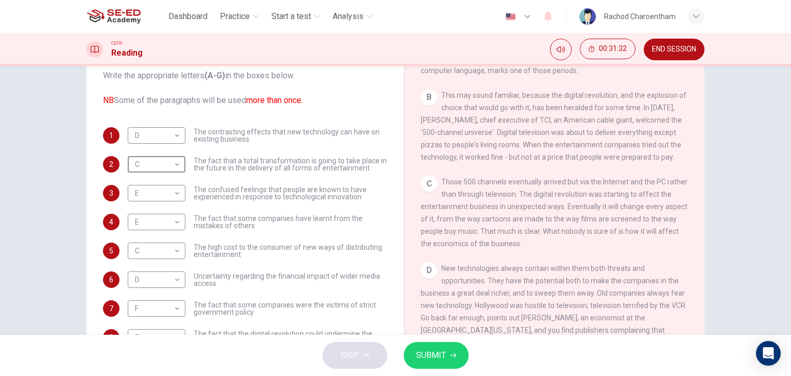
click at [424, 349] on span "SUBMIT" at bounding box center [431, 355] width 30 height 14
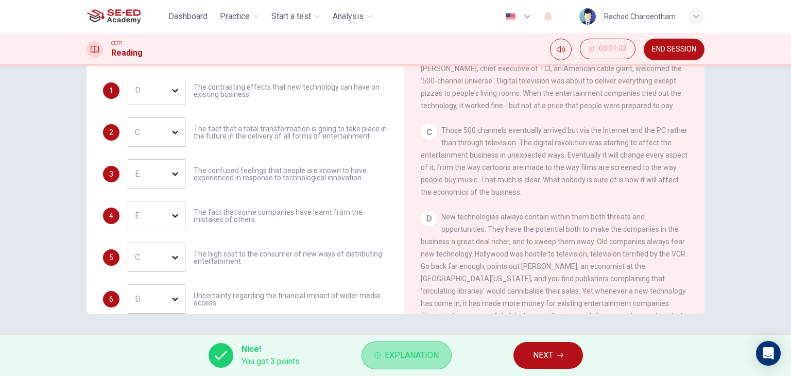
click at [426, 347] on button "Explanation" at bounding box center [406, 355] width 90 height 28
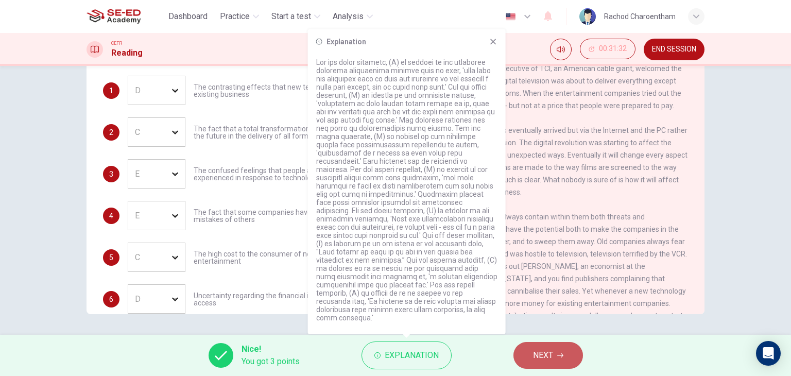
click at [558, 353] on icon "button" at bounding box center [560, 355] width 6 height 6
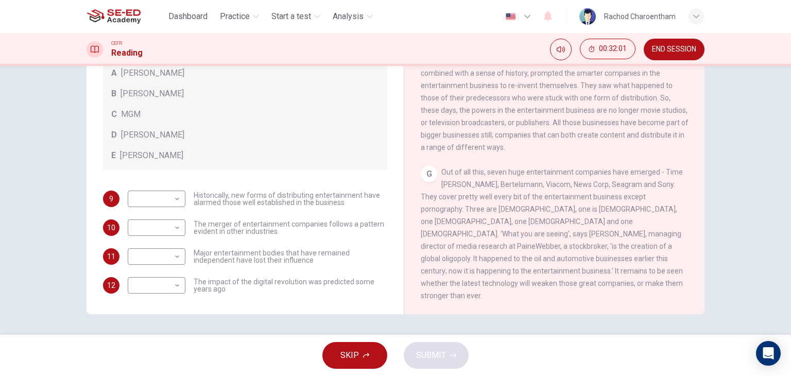
scroll to position [782, 0]
click at [173, 202] on body "This site uses cookies, as explained in our Privacy Policy . If you agree to th…" at bounding box center [395, 188] width 791 height 376
type input "E"
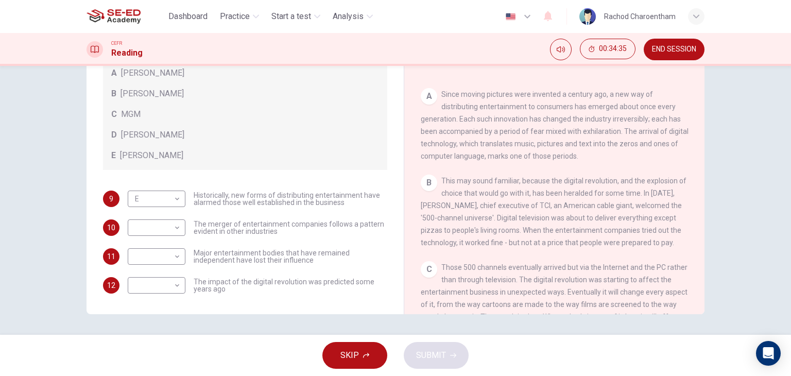
scroll to position [131, 0]
drag, startPoint x: 591, startPoint y: 143, endPoint x: 277, endPoint y: 227, distance: 325.2
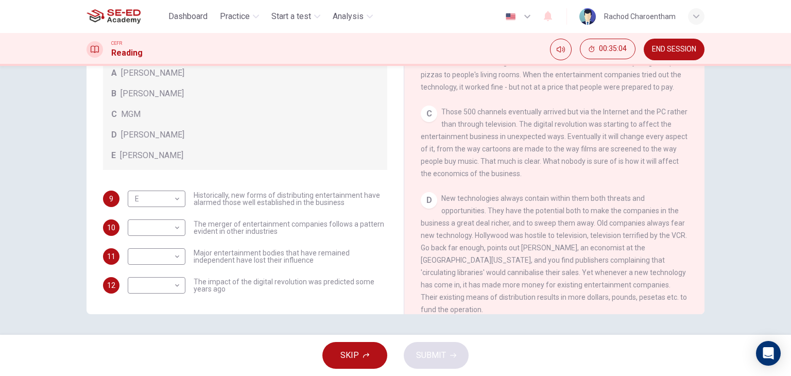
scroll to position [337, 0]
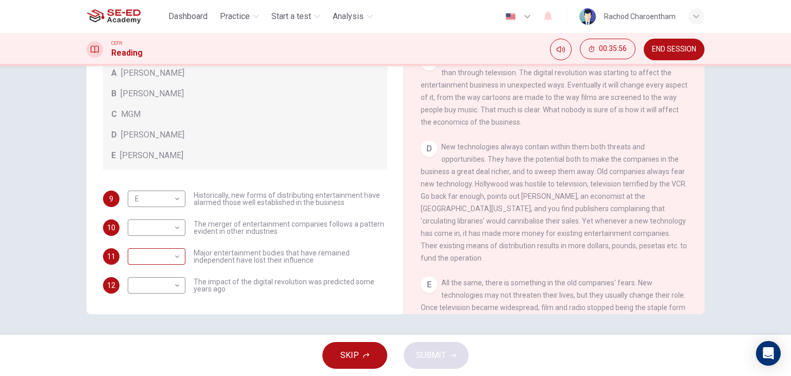
click at [171, 254] on body "This site uses cookies, as explained in our Privacy Policy . If you agree to th…" at bounding box center [395, 188] width 791 height 376
type input "B"
click at [175, 281] on body "This site uses cookies, as explained in our Privacy Policy . If you agree to th…" at bounding box center [395, 188] width 791 height 376
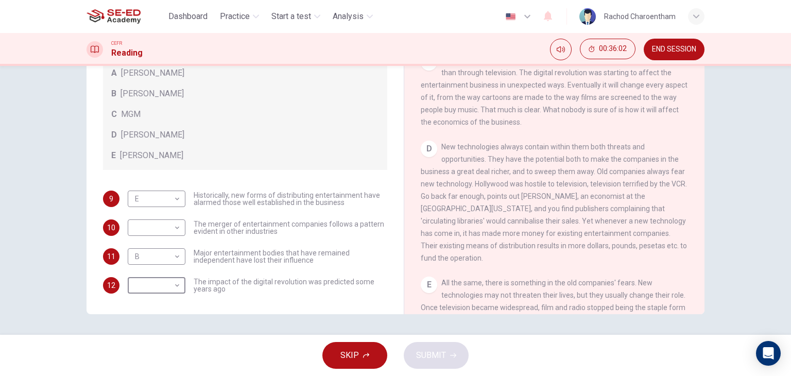
type input "B"
click at [167, 251] on body "This site uses cookies, as explained in our Privacy Policy . If you agree to th…" at bounding box center [395, 188] width 791 height 376
click at [546, 375] on div at bounding box center [395, 376] width 791 height 0
click at [152, 223] on body "This site uses cookies, as explained in our Privacy Policy . If you agree to th…" at bounding box center [395, 188] width 791 height 376
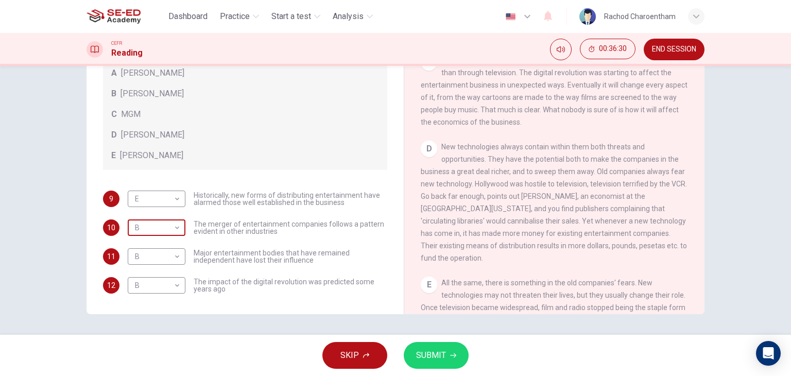
click at [145, 229] on body "This site uses cookies, as explained in our Privacy Policy . If you agree to th…" at bounding box center [395, 188] width 791 height 376
type input "C"
click at [151, 254] on body "This site uses cookies, as explained in our Privacy Policy . If you agree to th…" at bounding box center [395, 188] width 791 height 376
click at [143, 375] on li "A" at bounding box center [395, 382] width 791 height 12
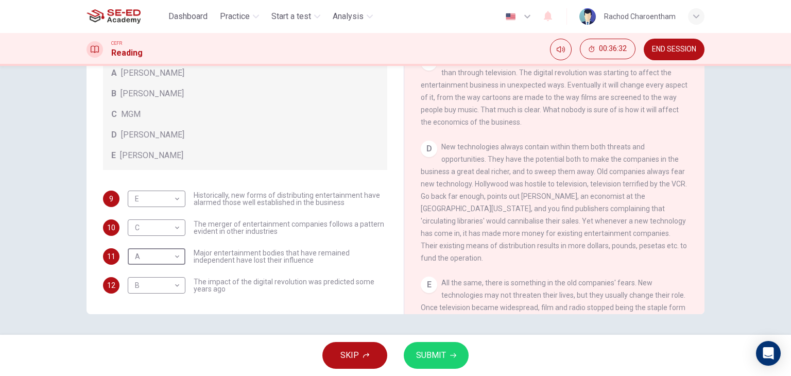
type input "A"
click at [444, 356] on span "SUBMIT" at bounding box center [431, 355] width 30 height 14
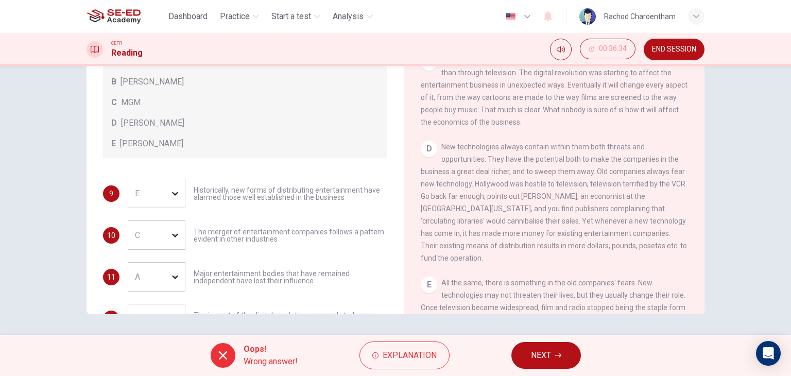
click at [446, 346] on button "Explanation" at bounding box center [404, 355] width 90 height 28
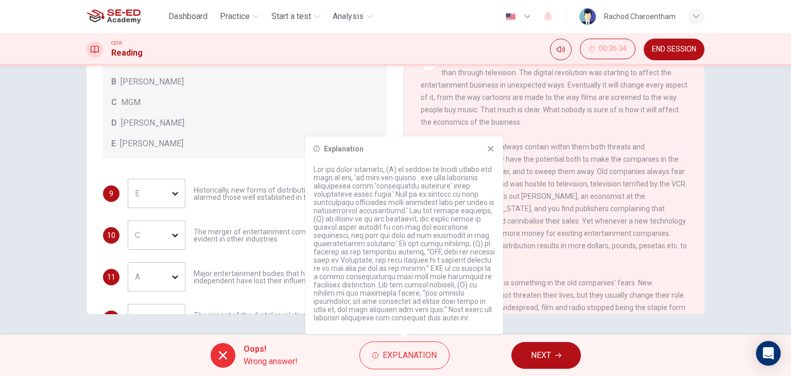
drag, startPoint x: 535, startPoint y: 346, endPoint x: 525, endPoint y: 352, distance: 11.8
click at [535, 347] on button "NEXT" at bounding box center [545, 355] width 69 height 27
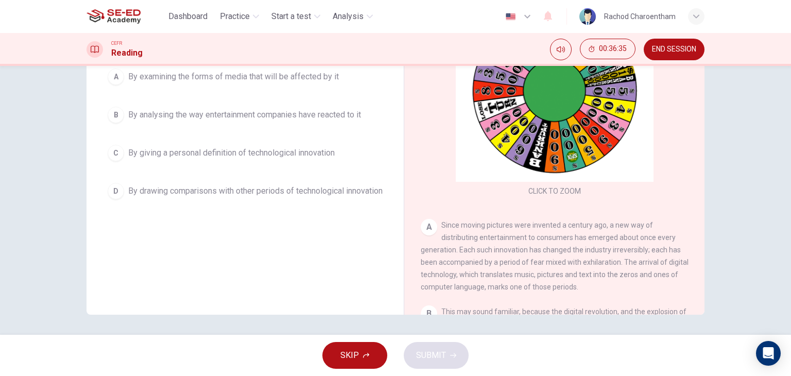
scroll to position [130, 0]
click at [358, 360] on button "SKIP" at bounding box center [354, 355] width 65 height 27
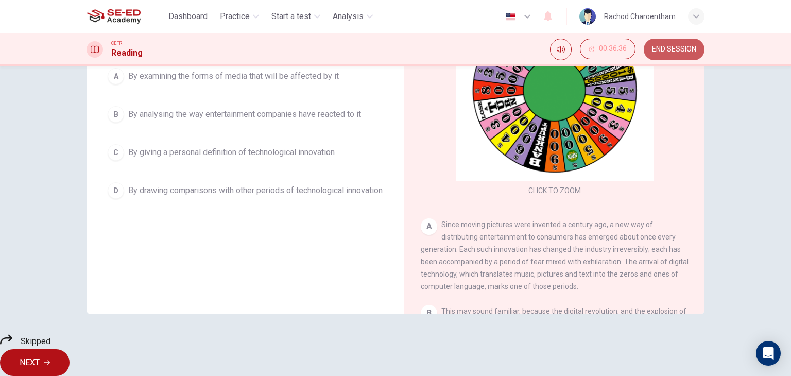
click at [657, 39] on button "END SESSION" at bounding box center [673, 50] width 61 height 22
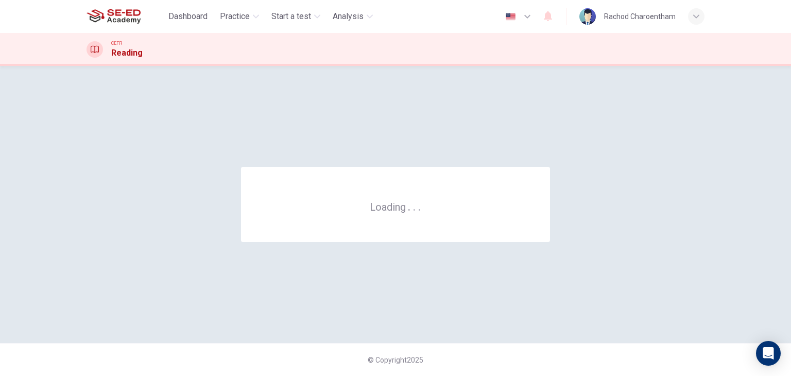
scroll to position [0, 0]
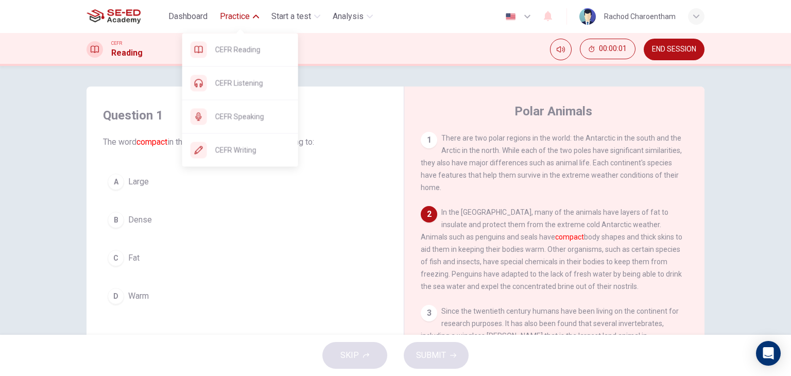
click at [232, 14] on span "Practice" at bounding box center [235, 16] width 30 height 12
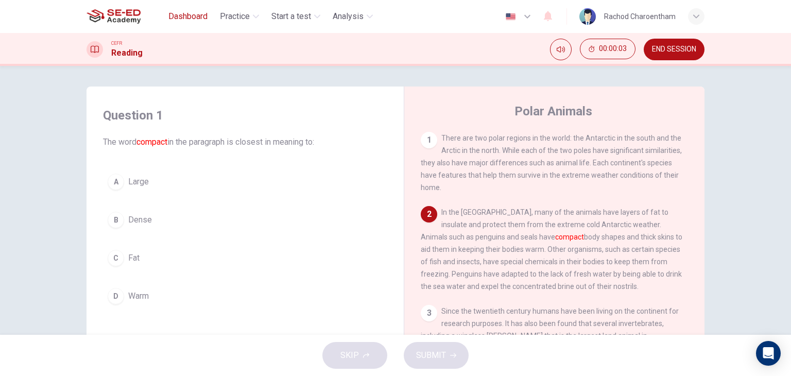
click at [165, 12] on button "Dashboard" at bounding box center [187, 16] width 47 height 19
